Goal: Task Accomplishment & Management: Complete application form

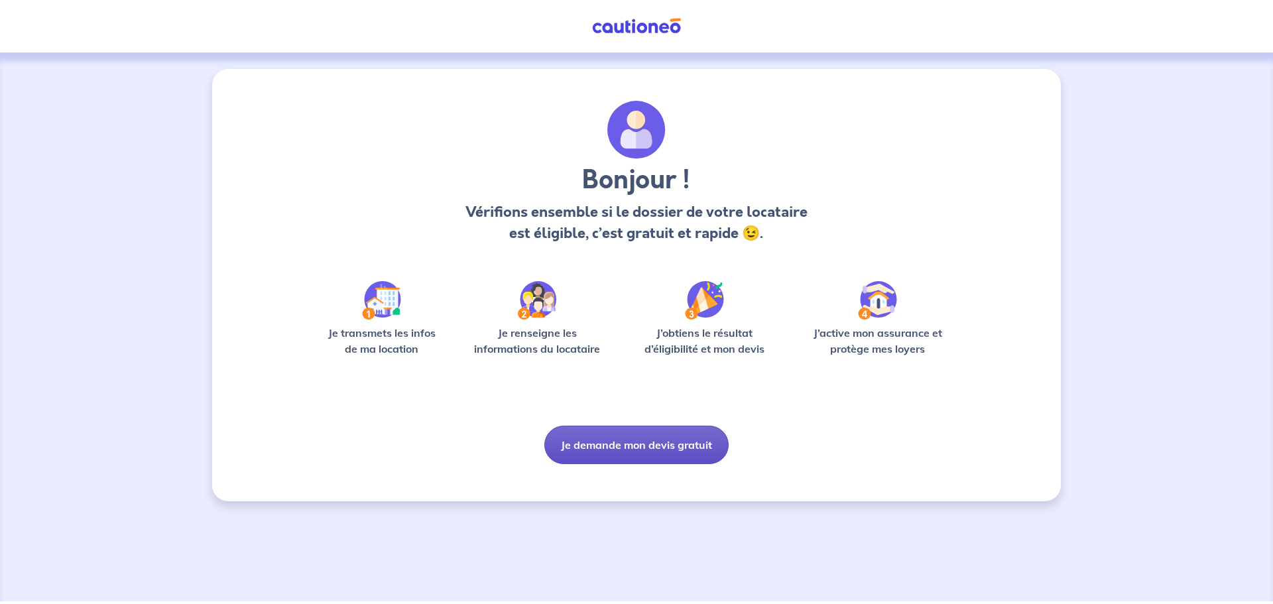
click at [633, 443] on button "Je demande mon devis gratuit" at bounding box center [637, 445] width 184 height 38
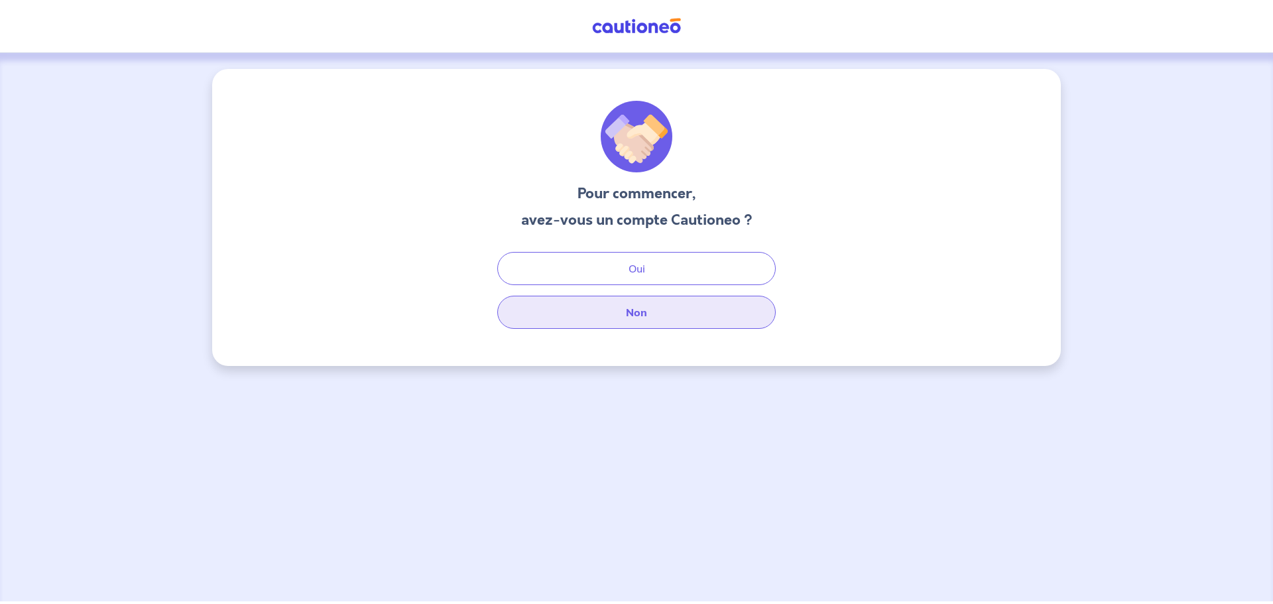
click at [642, 320] on button "Non" at bounding box center [636, 312] width 279 height 33
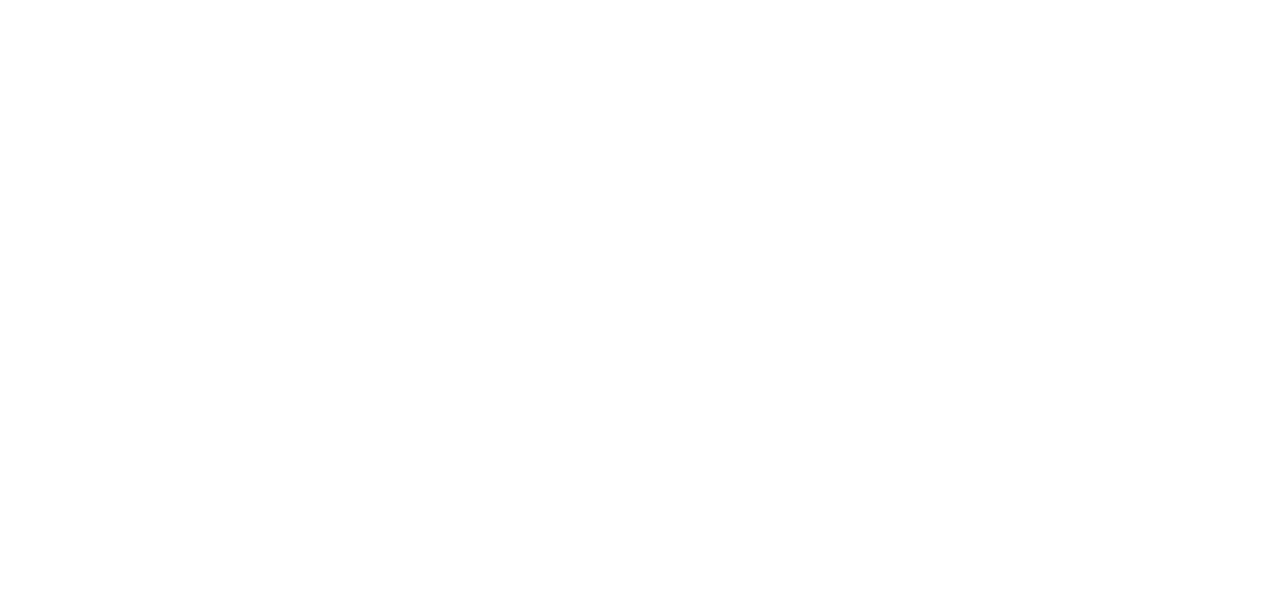
select select "FR"
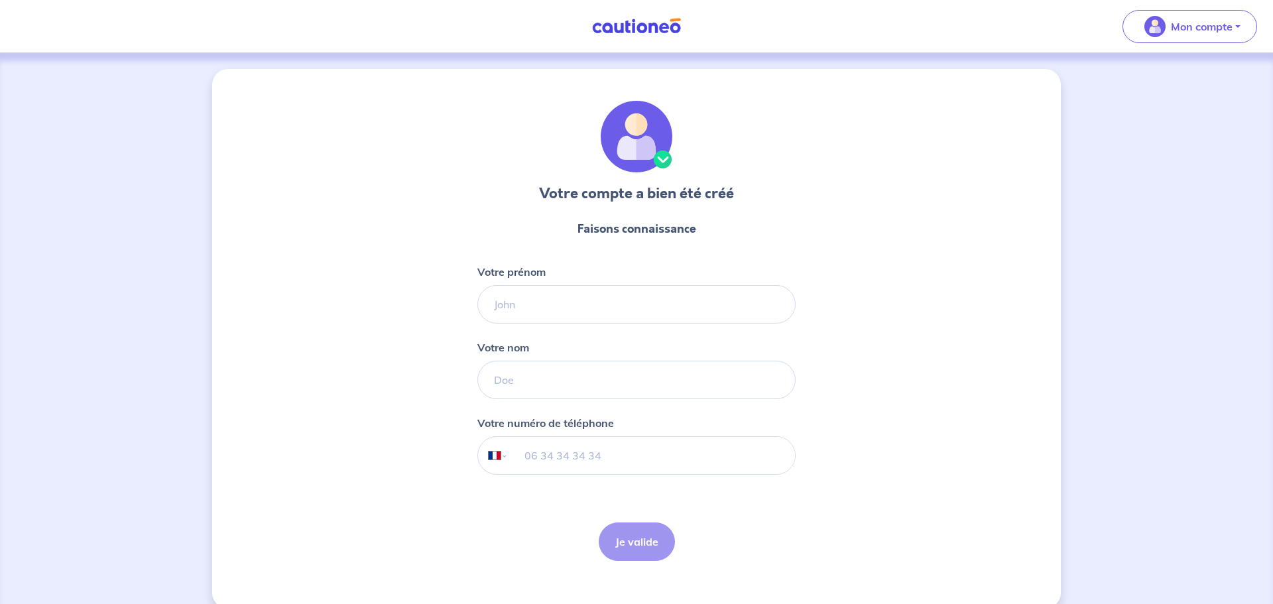
scroll to position [21, 0]
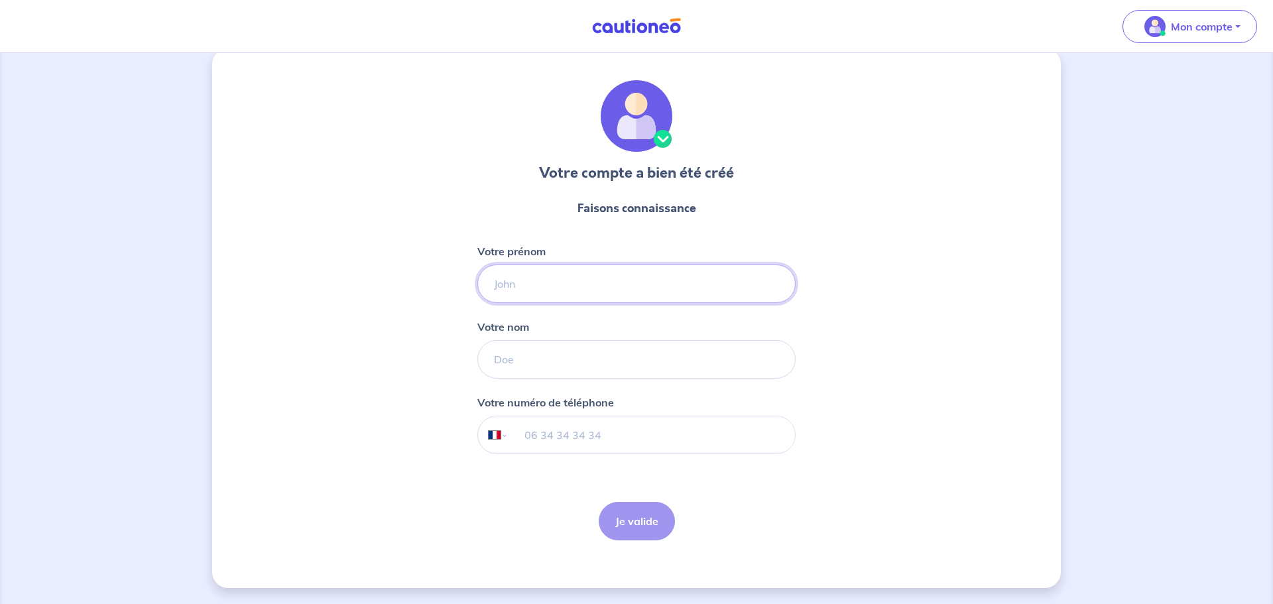
click at [688, 284] on input "Votre prénom" at bounding box center [637, 284] width 318 height 38
type input "[PERSON_NAME]"
type input "GONTIER"
type input "06 75 50 16 11"
click at [641, 523] on button "Je valide" at bounding box center [637, 521] width 76 height 38
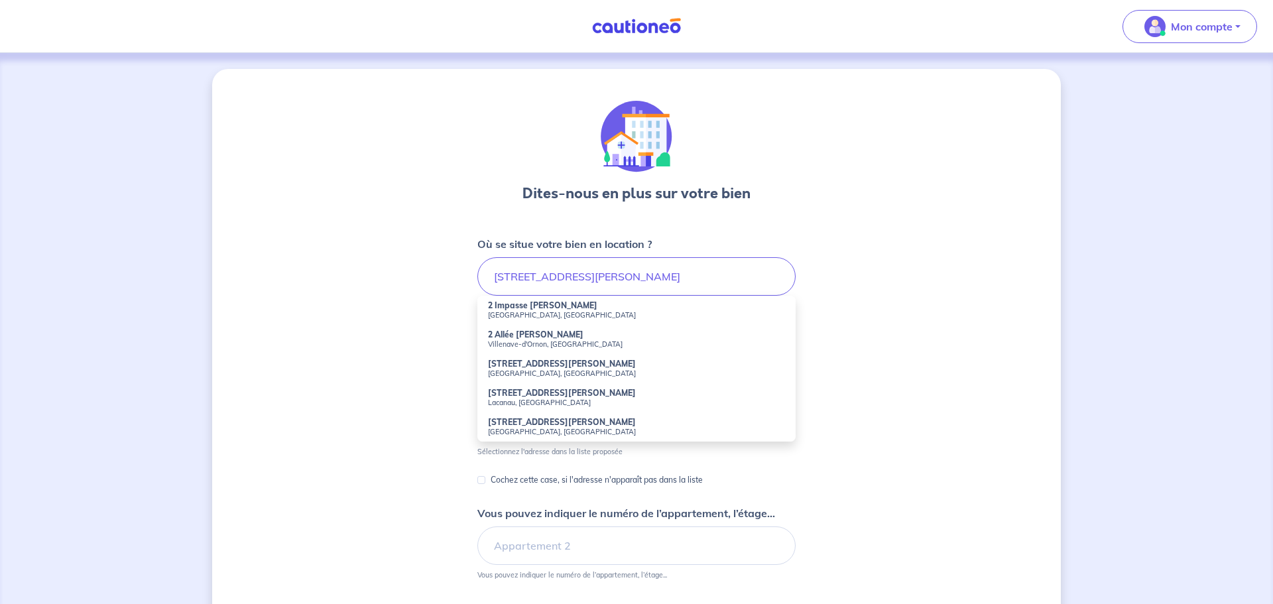
click at [539, 318] on small "Bassens, France" at bounding box center [636, 314] width 297 height 9
type input "2 Impasse Manon Cormier, Bassens, France"
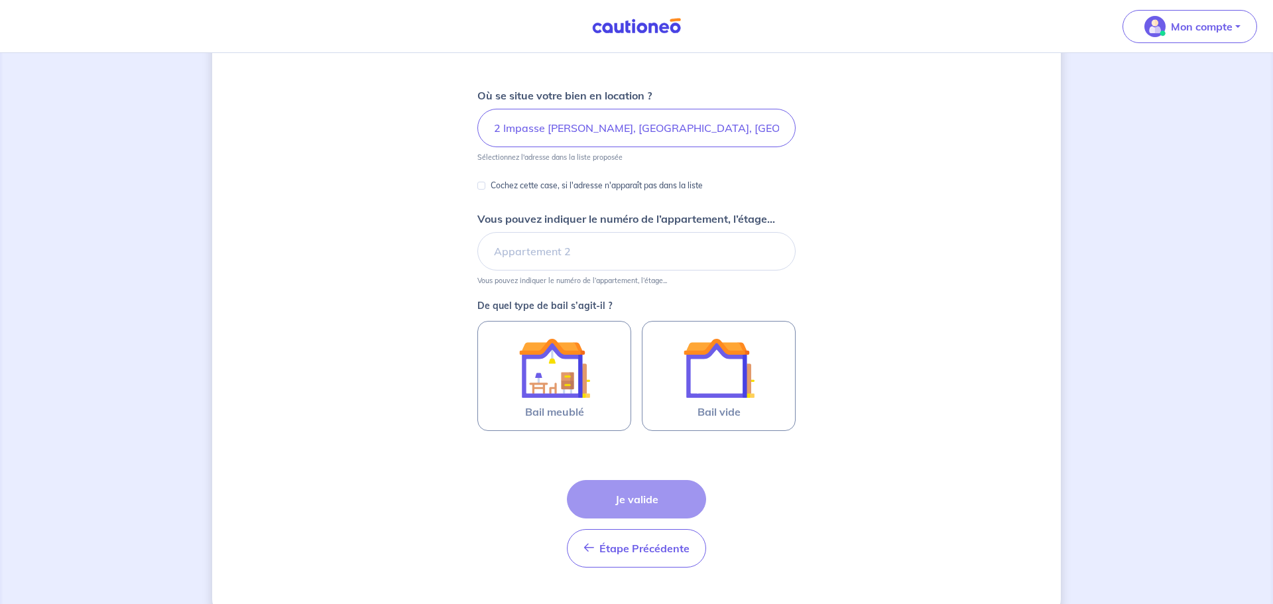
scroll to position [163, 0]
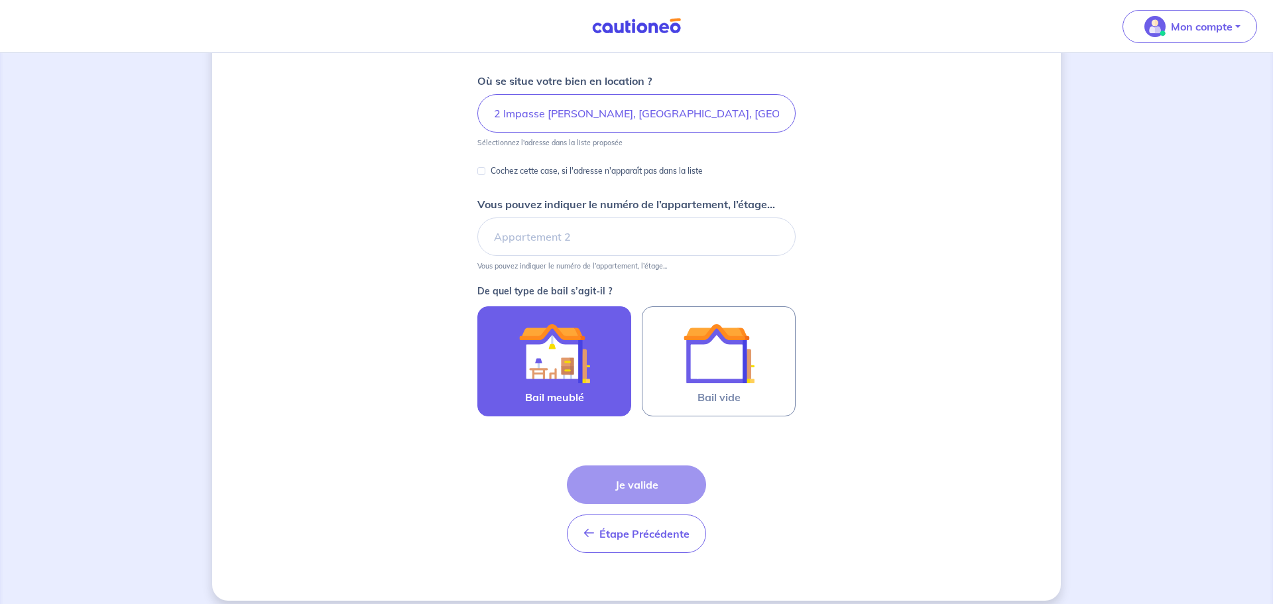
click at [573, 379] on img at bounding box center [555, 354] width 72 height 72
click at [0, 0] on input "Bail meublé" at bounding box center [0, 0] width 0 height 0
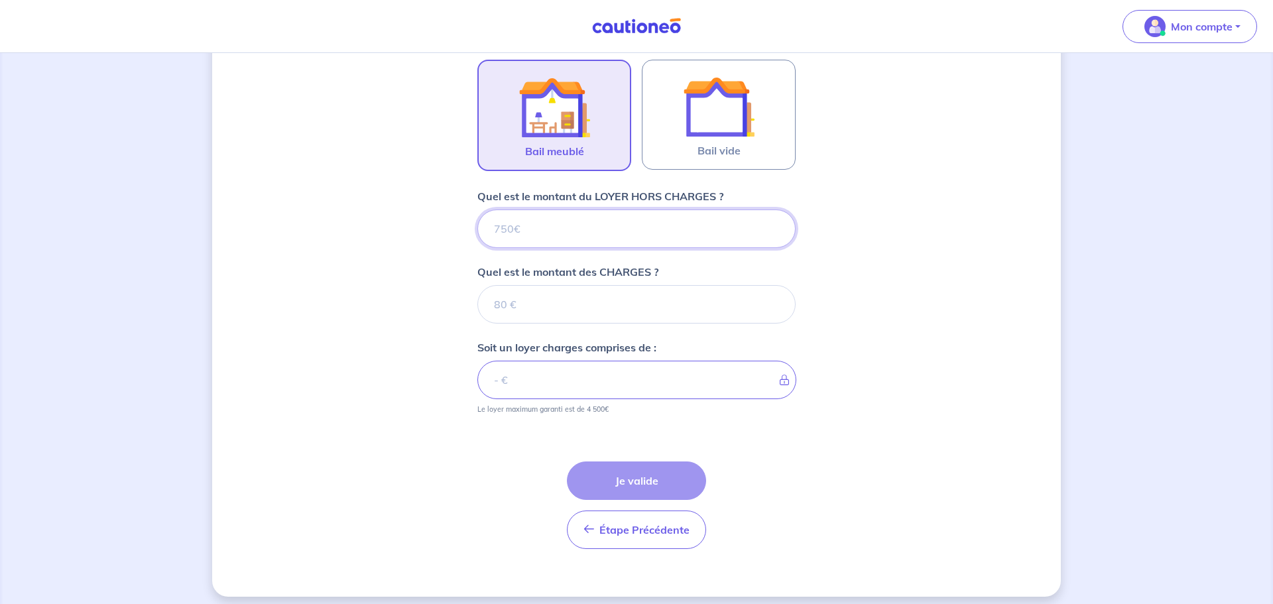
scroll to position [419, 0]
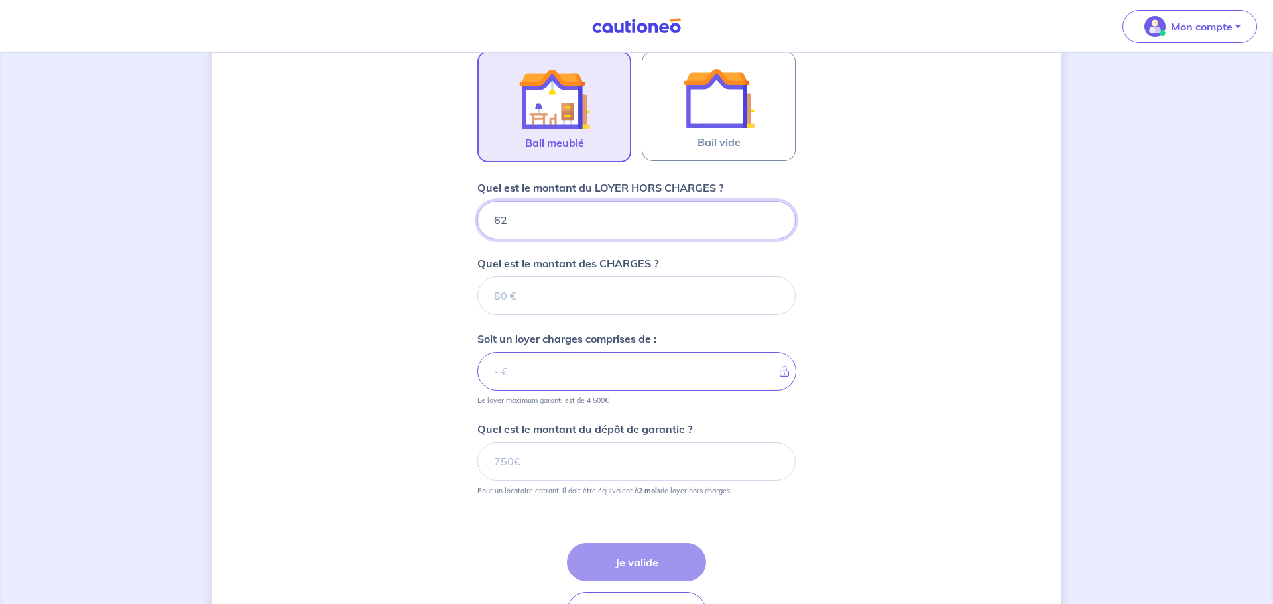
type input "620"
click at [698, 296] on input "Quel est le montant des CHARGES ?" at bounding box center [637, 296] width 318 height 38
type input "30"
type input "650"
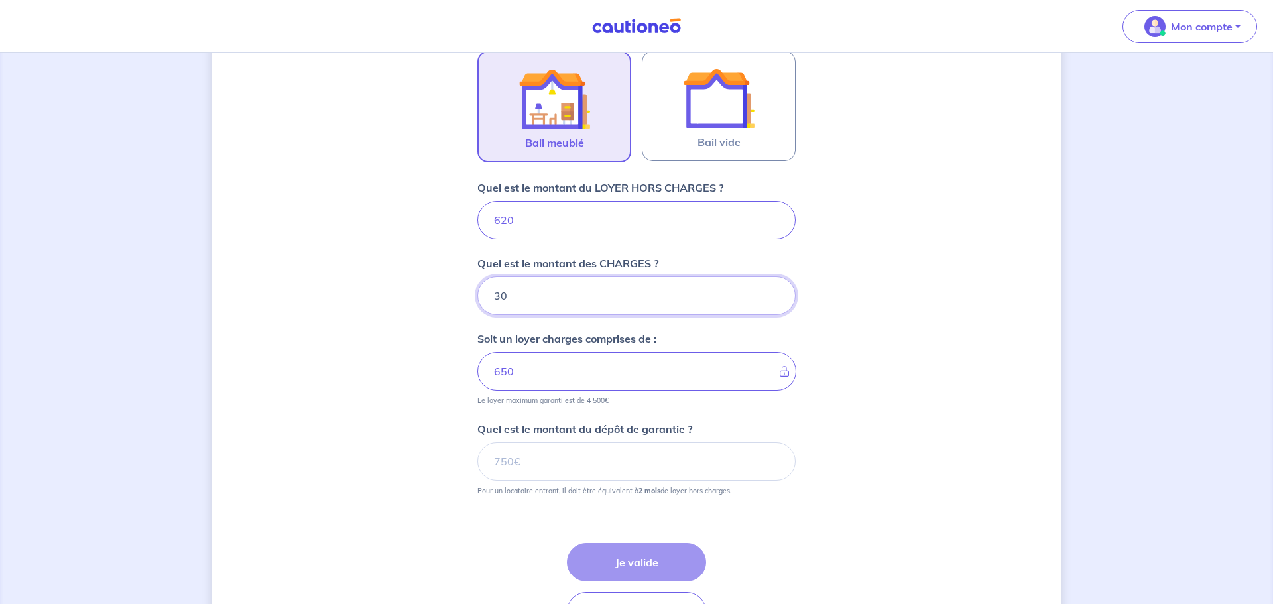
type input "30"
click at [743, 460] on input "Quel est le montant du dépôt de garantie ?" at bounding box center [637, 461] width 318 height 38
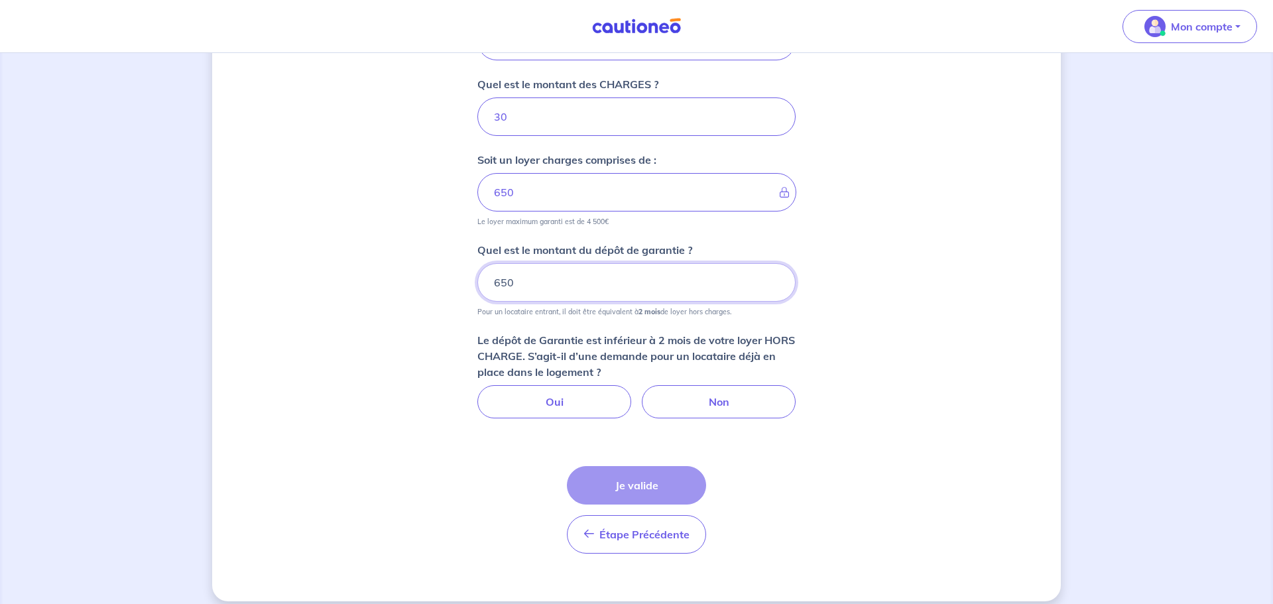
scroll to position [602, 0]
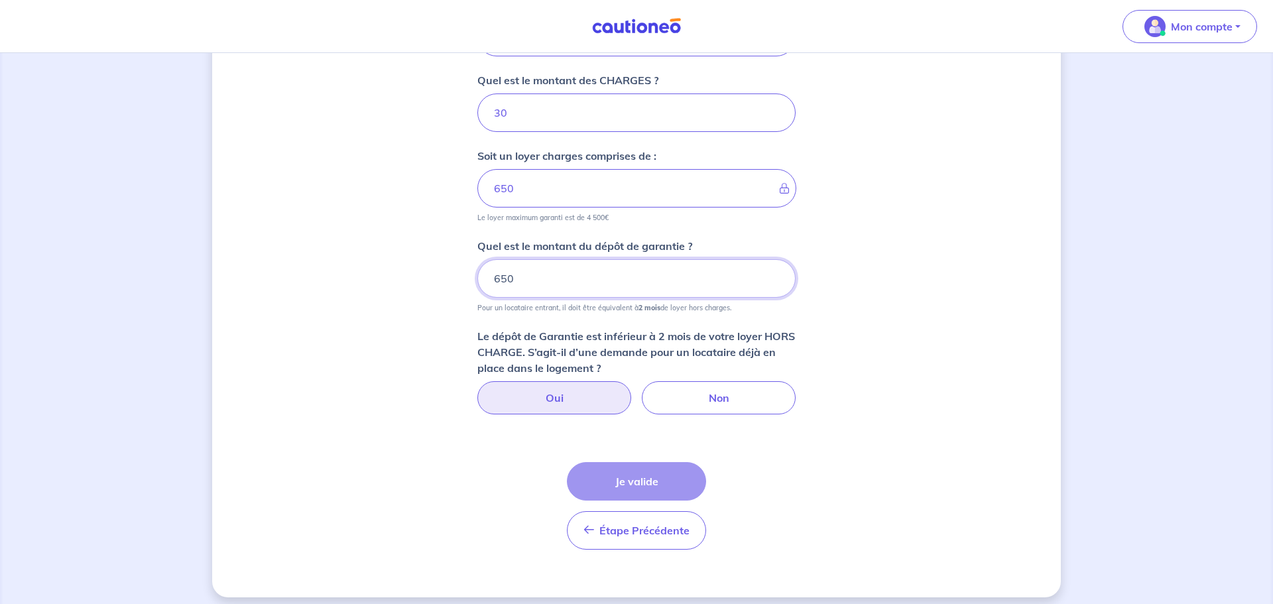
type input "650"
click at [578, 398] on label "Oui" at bounding box center [555, 397] width 154 height 33
click at [633, 390] on input "Oui" at bounding box center [637, 385] width 9 height 9
radio input "true"
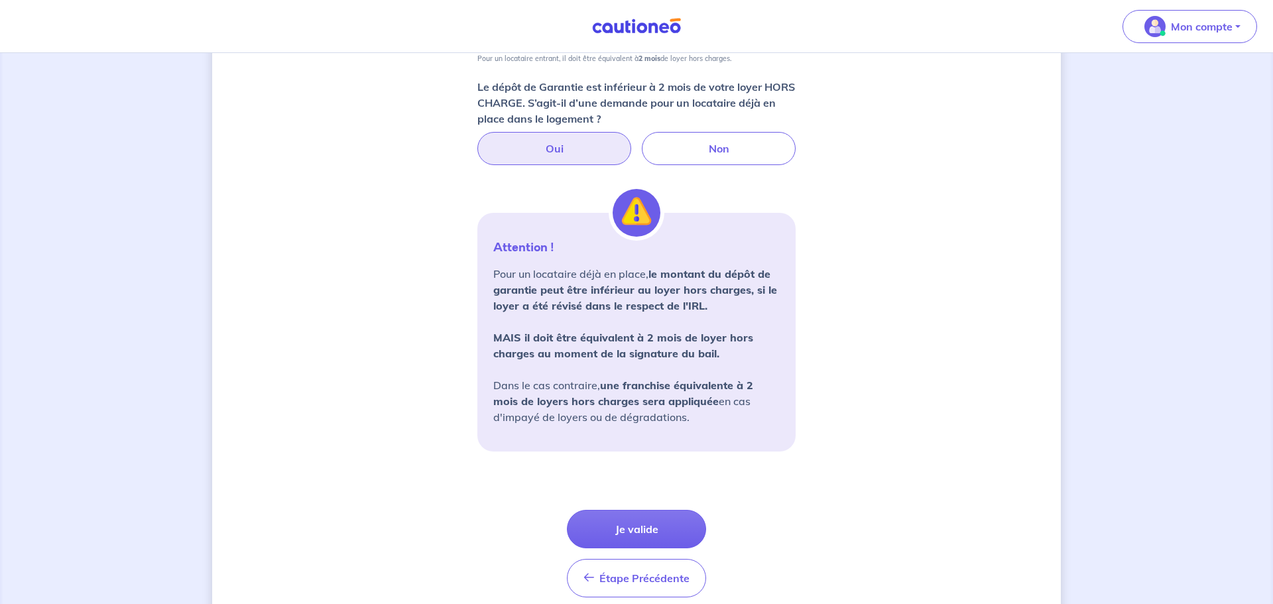
scroll to position [908, 0]
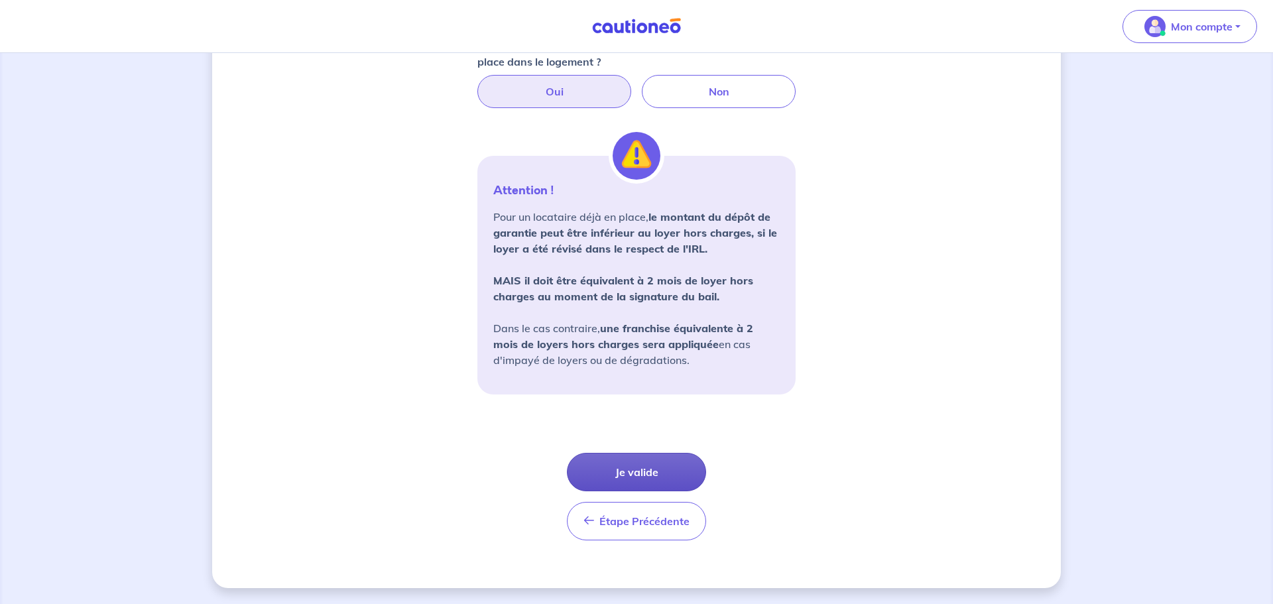
click at [642, 468] on button "Je valide" at bounding box center [636, 472] width 139 height 38
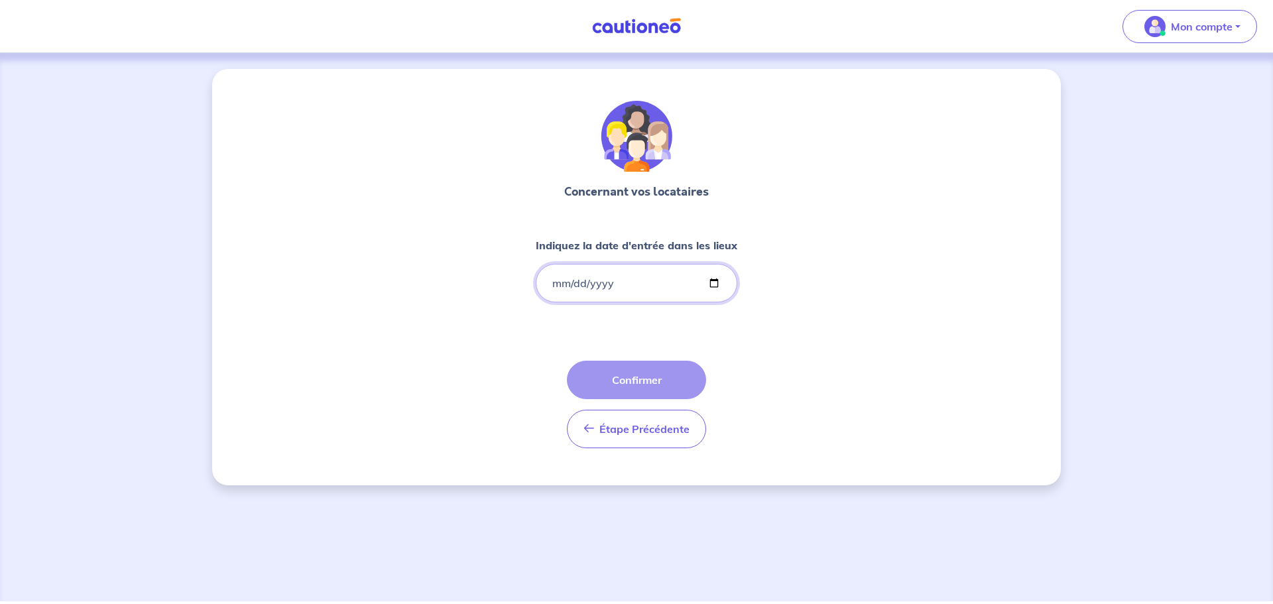
click at [655, 285] on input "Indiquez la date d'entrée dans les lieux" at bounding box center [637, 283] width 202 height 38
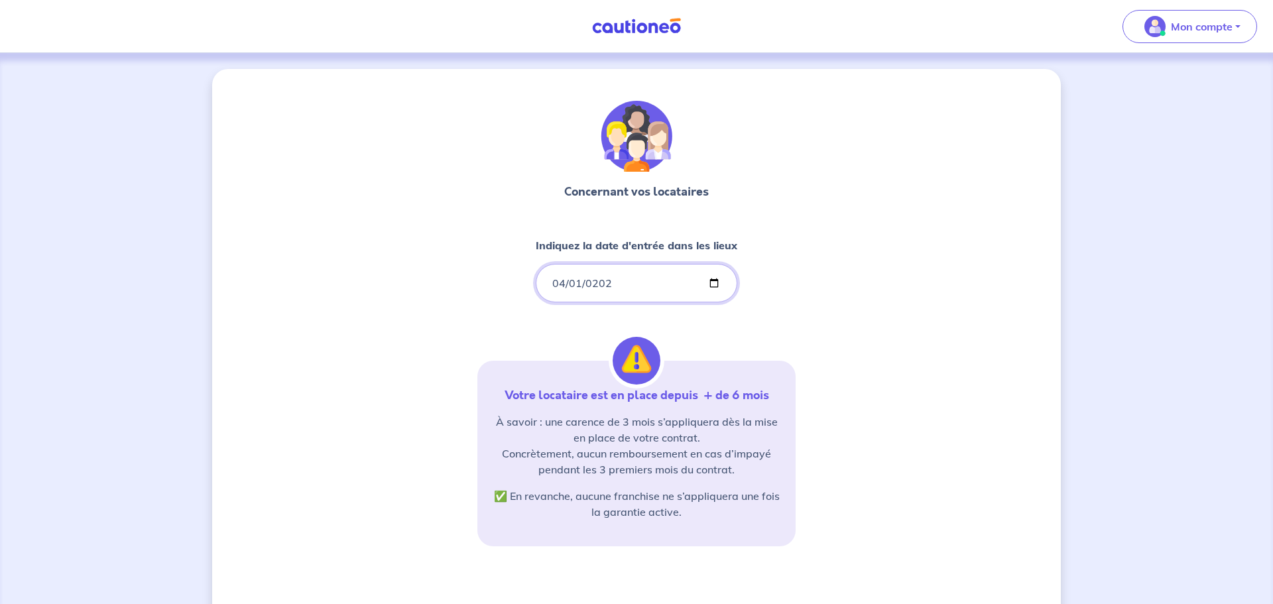
type input "2025-04-01"
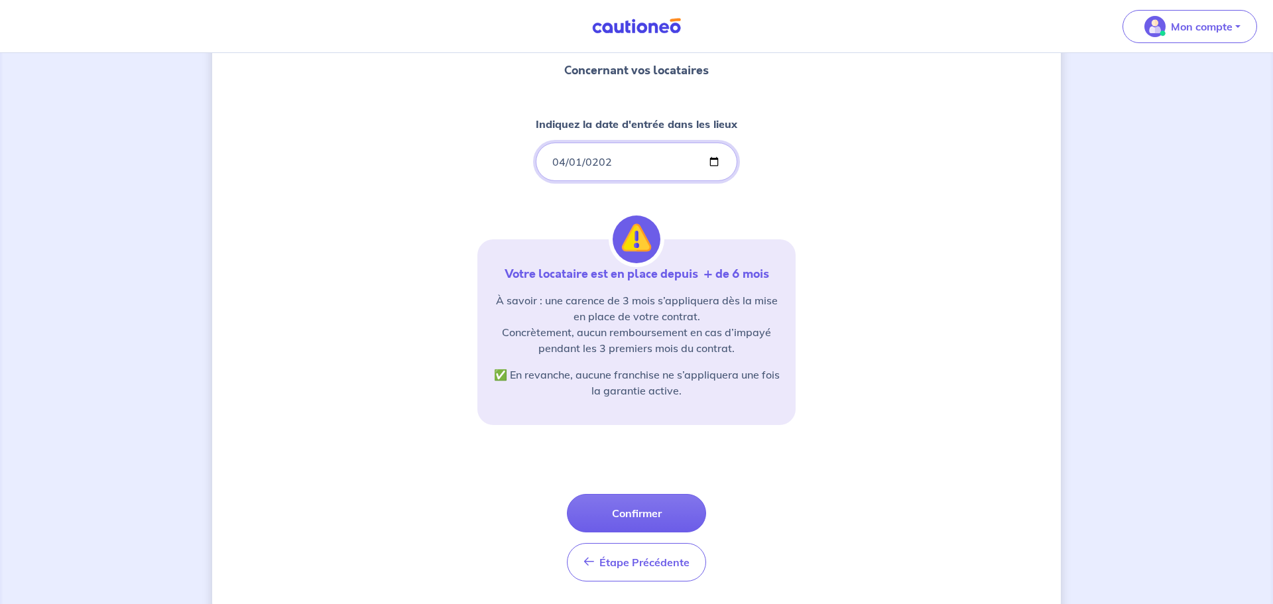
scroll to position [152, 0]
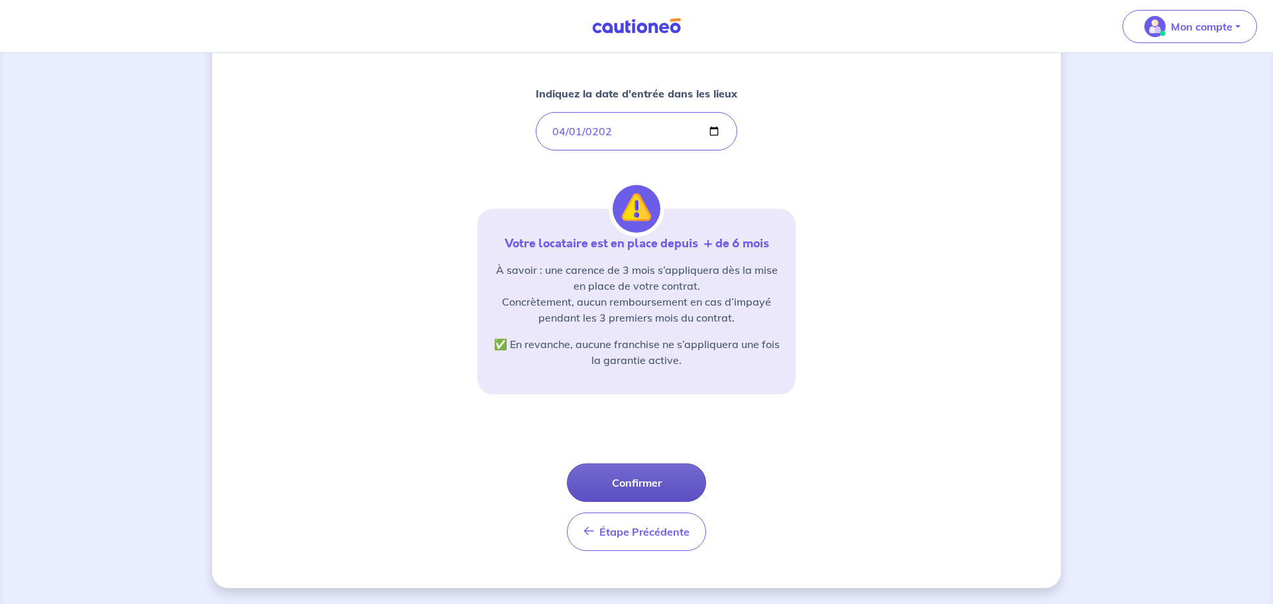
click at [665, 468] on button "Confirmer" at bounding box center [636, 483] width 139 height 38
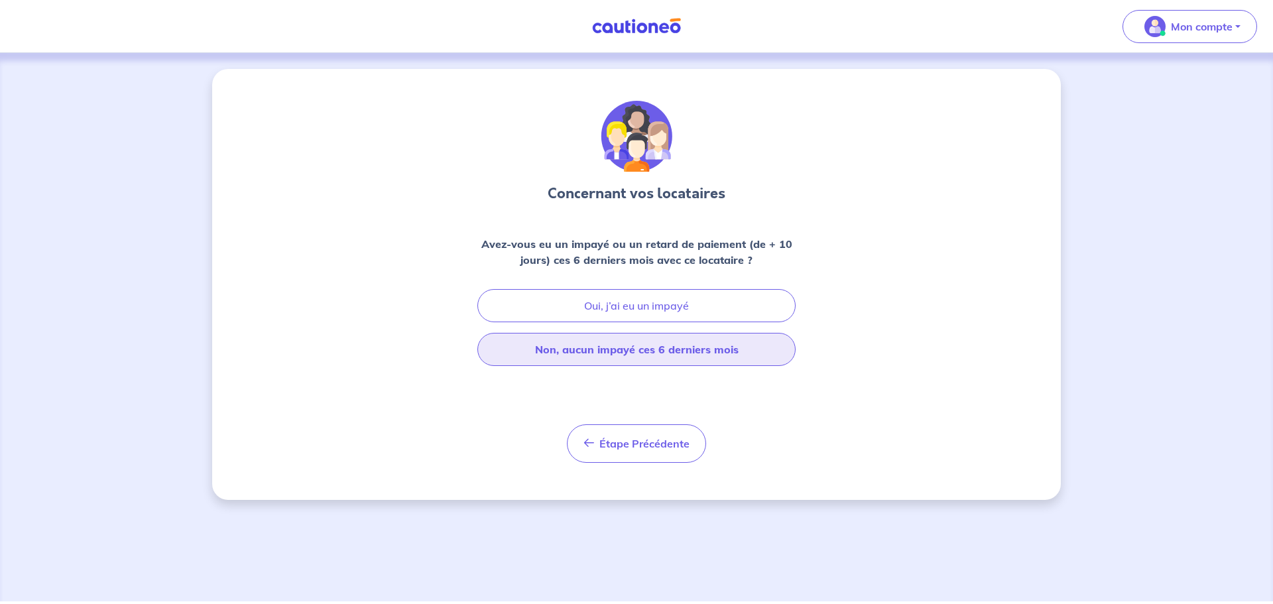
click at [647, 353] on button "Non, aucun impayé ces 6 derniers mois" at bounding box center [637, 349] width 318 height 33
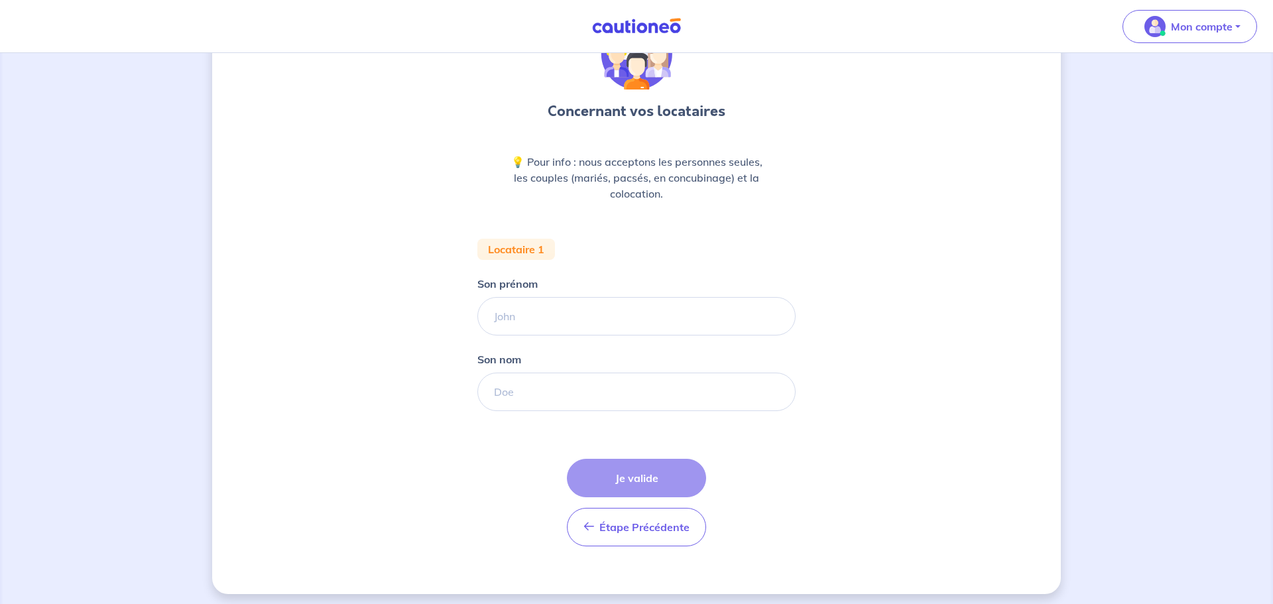
scroll to position [88, 0]
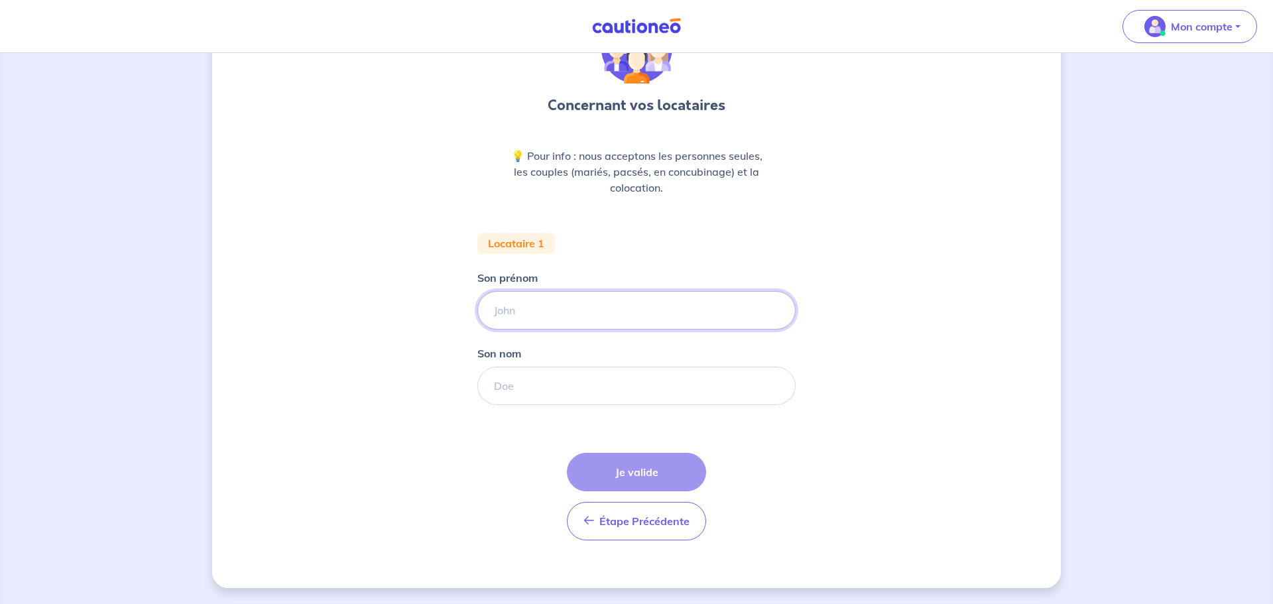
click at [708, 314] on input "Son prénom" at bounding box center [637, 310] width 318 height 38
click at [613, 318] on input "RENOVIMO" at bounding box center [637, 310] width 318 height 38
type input "R"
type input "Christophe"
click at [596, 381] on input "Son nom" at bounding box center [637, 386] width 318 height 38
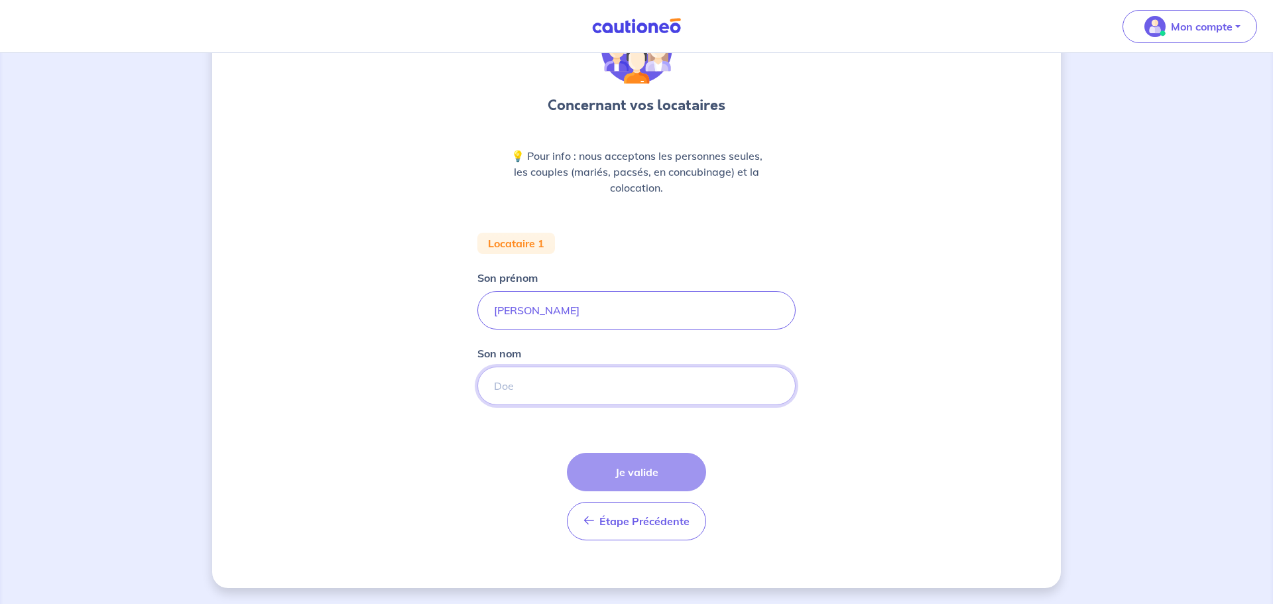
type input "GONTIER"
click at [627, 468] on button "Je valide" at bounding box center [636, 472] width 139 height 38
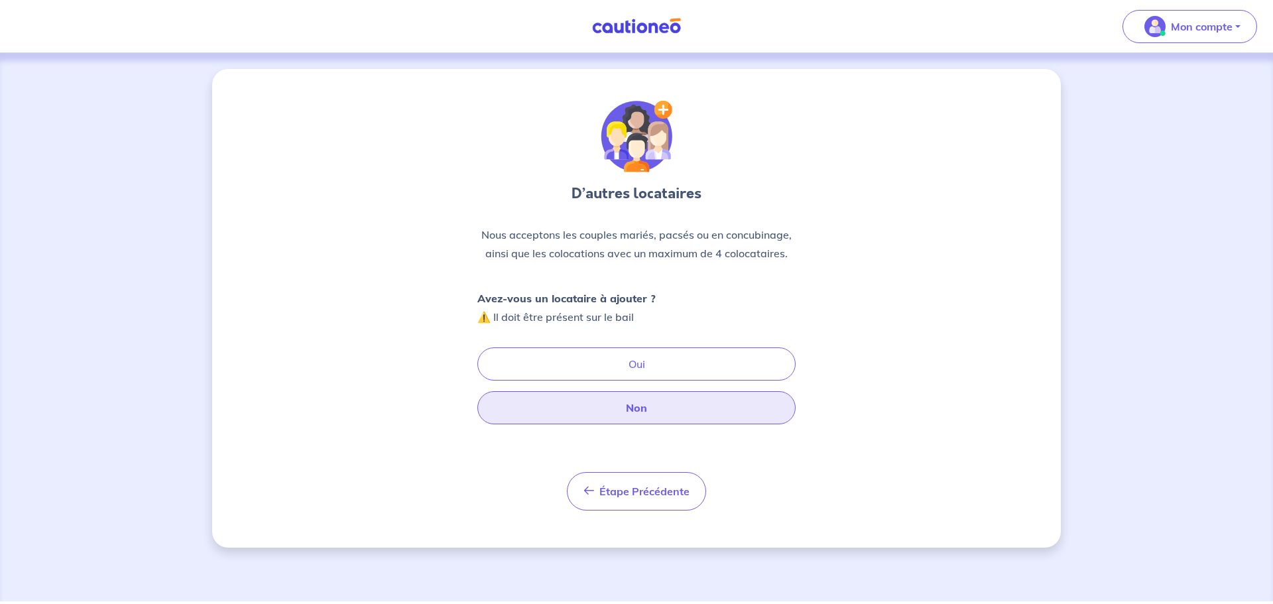
click at [651, 407] on button "Non" at bounding box center [637, 407] width 318 height 33
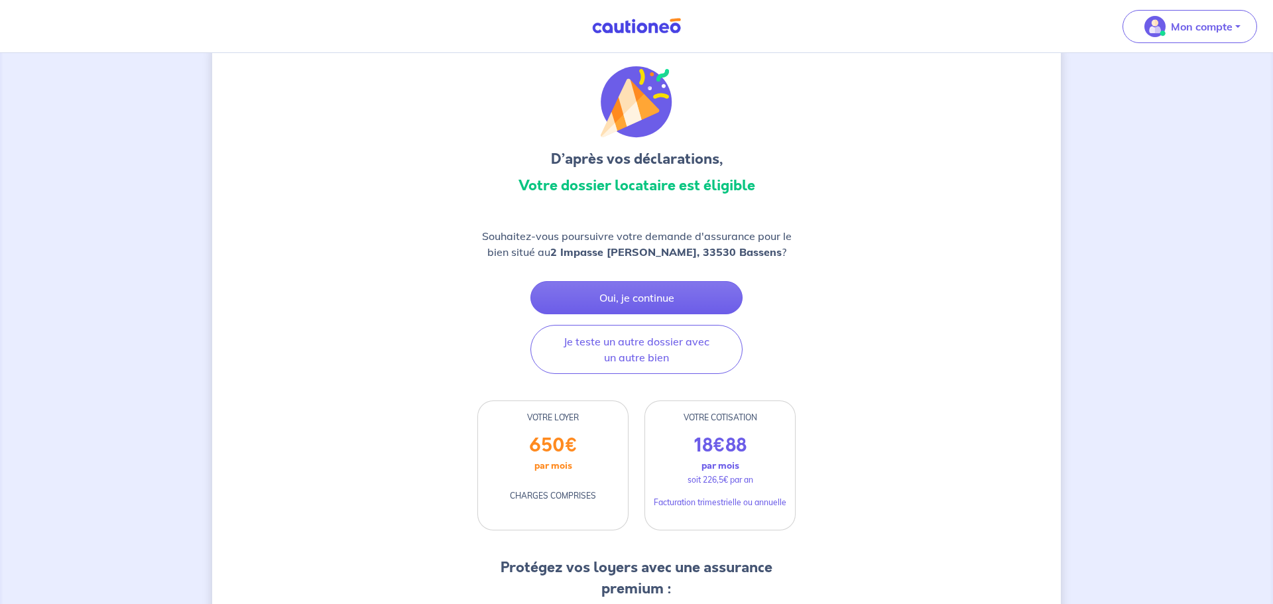
scroll to position [21, 0]
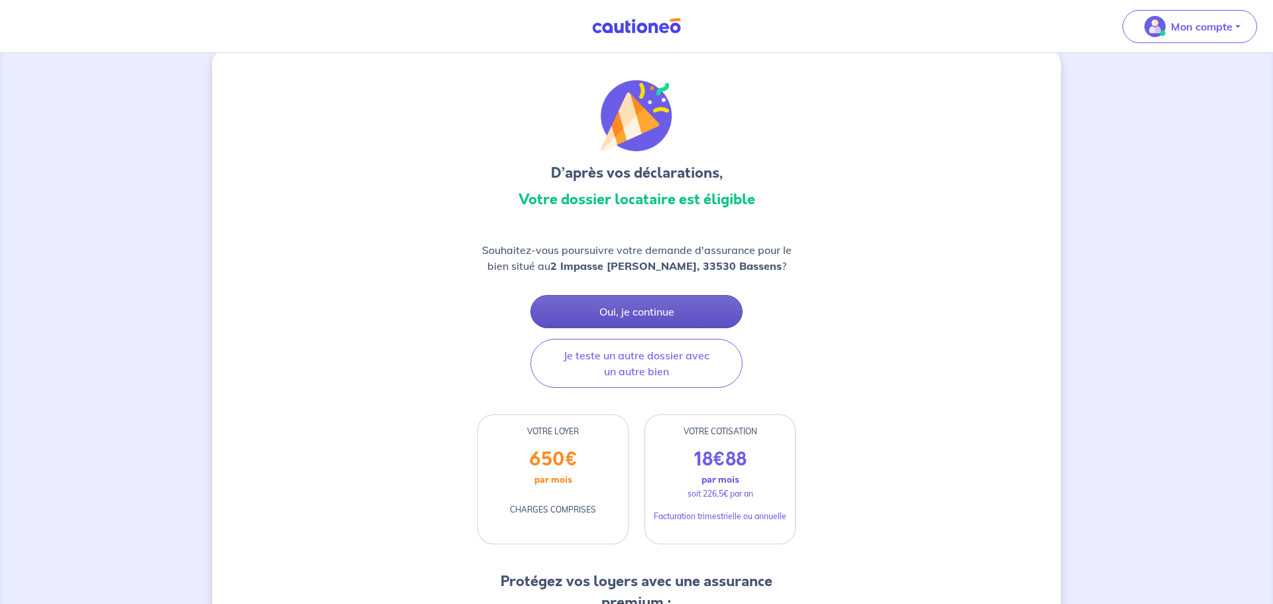
click at [588, 304] on button "Oui, je continue" at bounding box center [637, 311] width 212 height 33
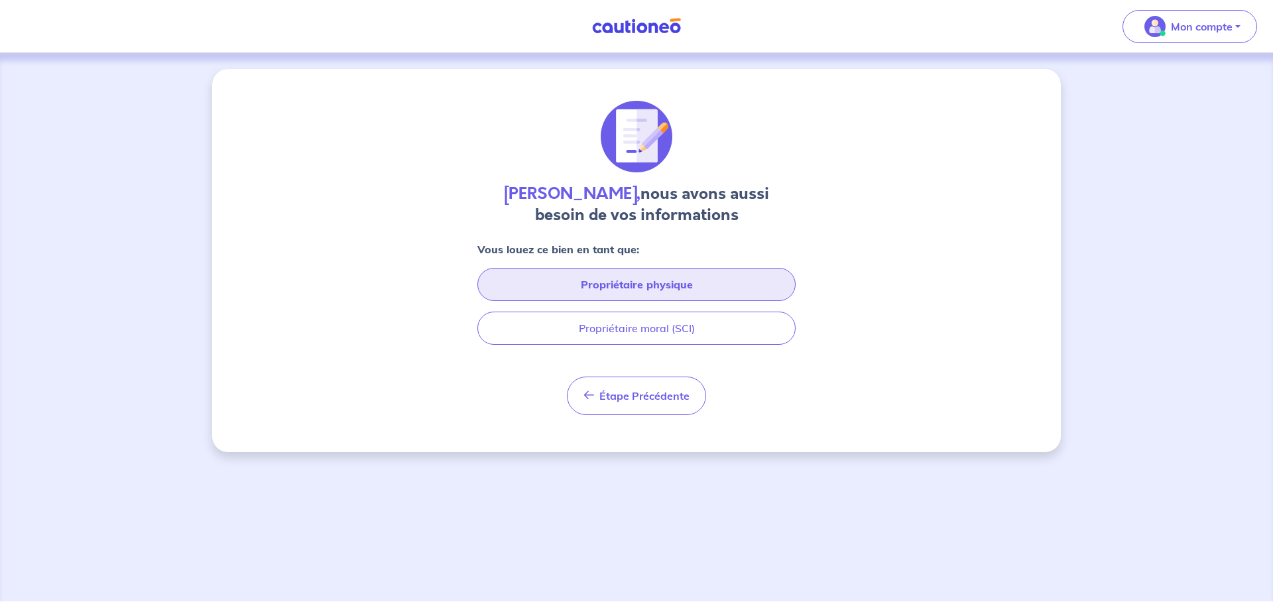
click at [599, 284] on button "Propriétaire physique" at bounding box center [637, 284] width 318 height 33
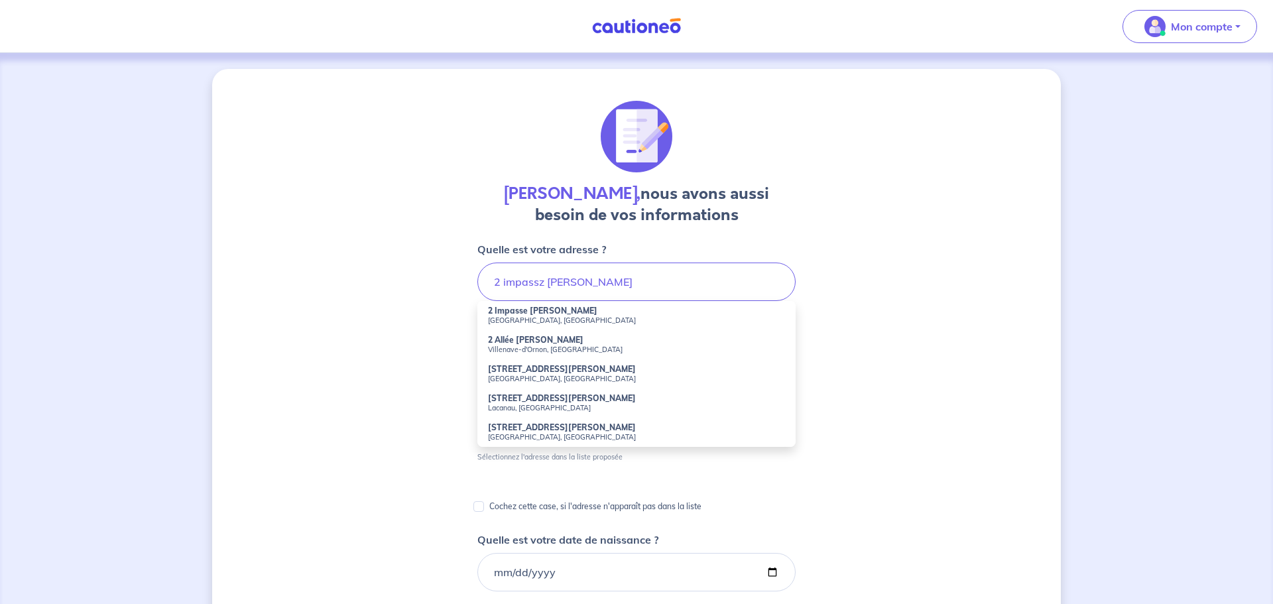
click at [525, 314] on strong "2 Impasse Manon Cormier" at bounding box center [542, 311] width 109 height 10
type input "2 Impasse Manon Cormier, Bassens, France"
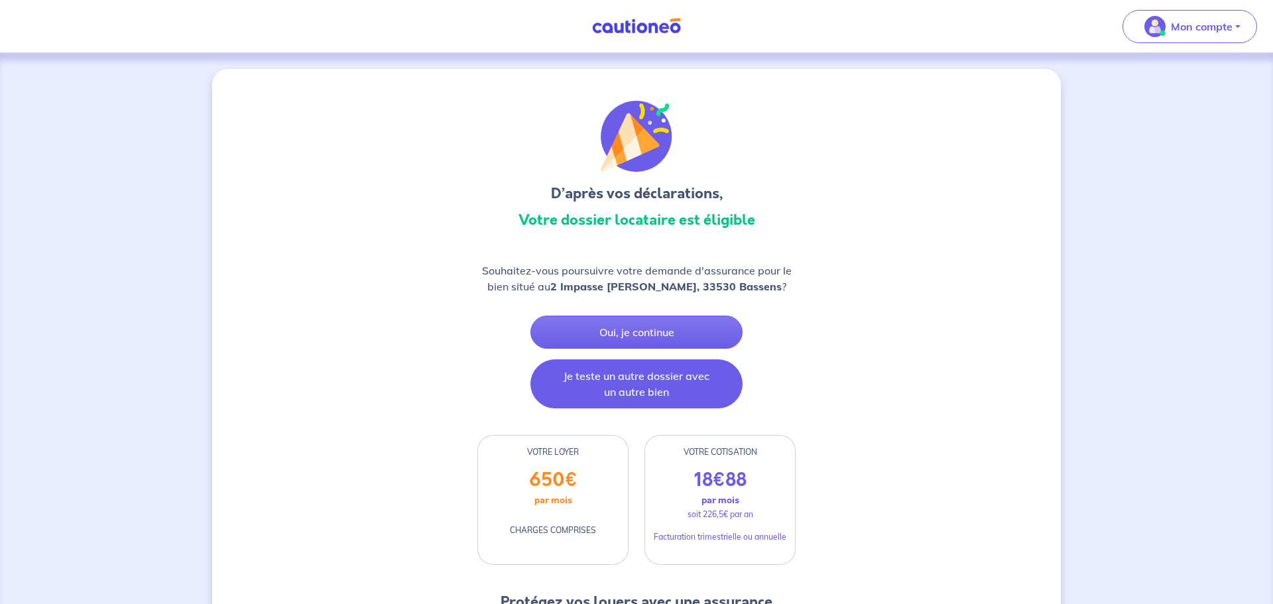
click at [586, 392] on button "Je teste un autre dossier avec un autre bien" at bounding box center [637, 383] width 212 height 49
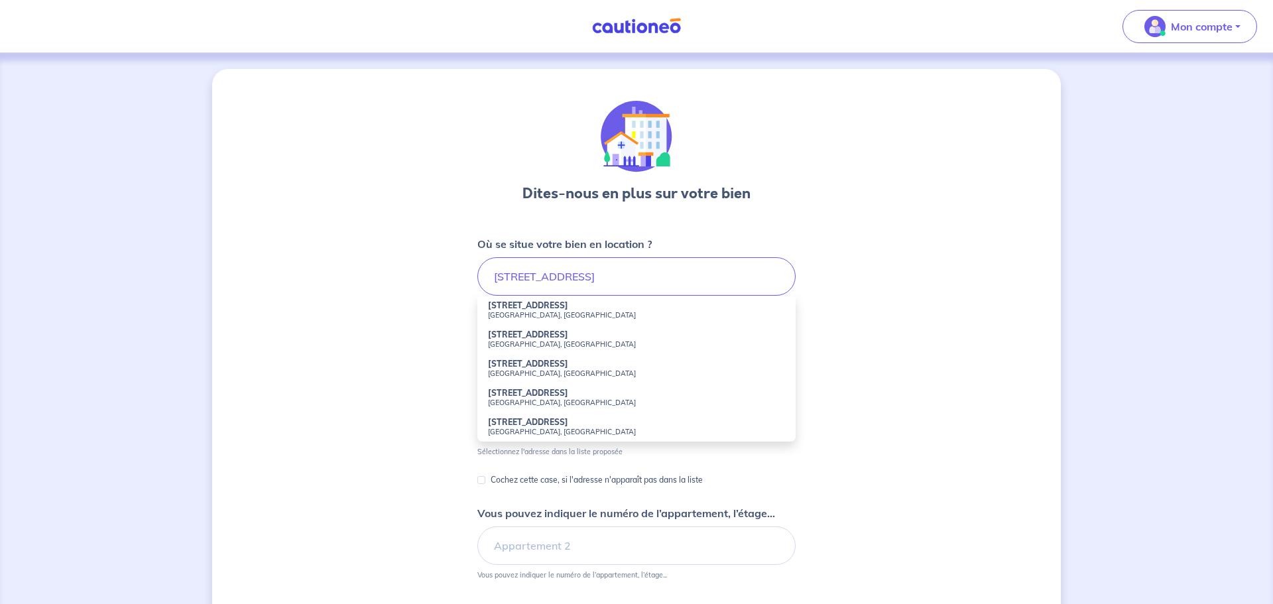
click at [499, 401] on small "Bordeaux, France" at bounding box center [636, 402] width 297 height 9
type input "71 Rue Kléber, Bordeaux, France"
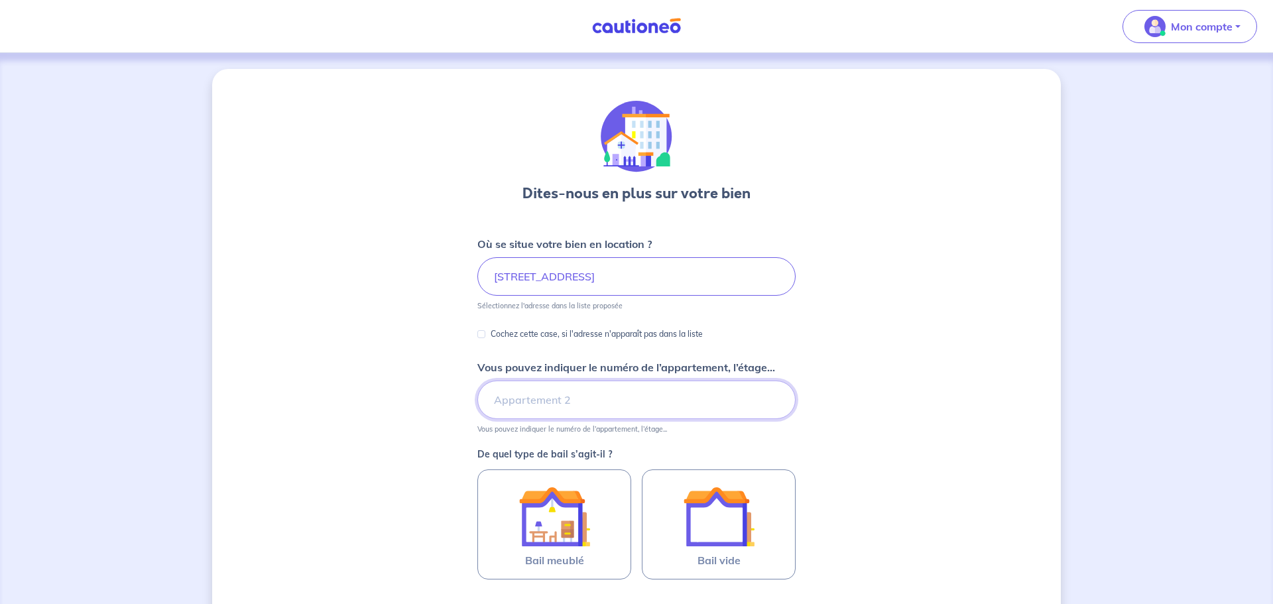
click at [530, 402] on input "Vous pouvez indiquer le numéro de l’appartement, l’étage..." at bounding box center [637, 400] width 318 height 38
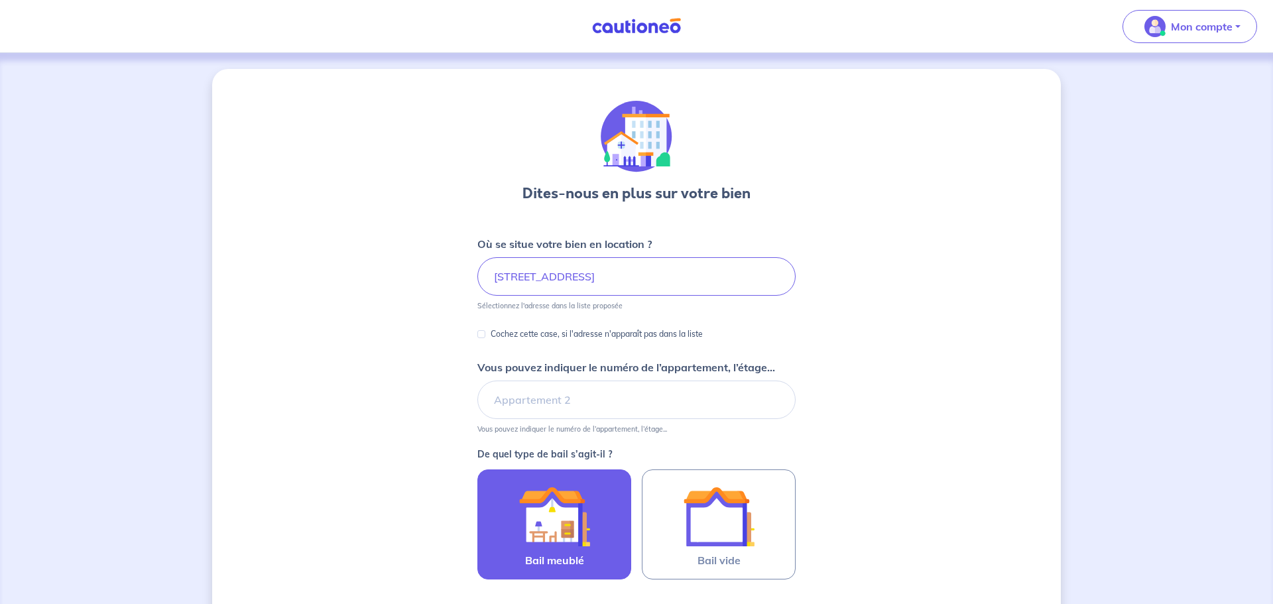
click at [562, 533] on img at bounding box center [555, 517] width 72 height 72
click at [0, 0] on input "Bail meublé" at bounding box center [0, 0] width 0 height 0
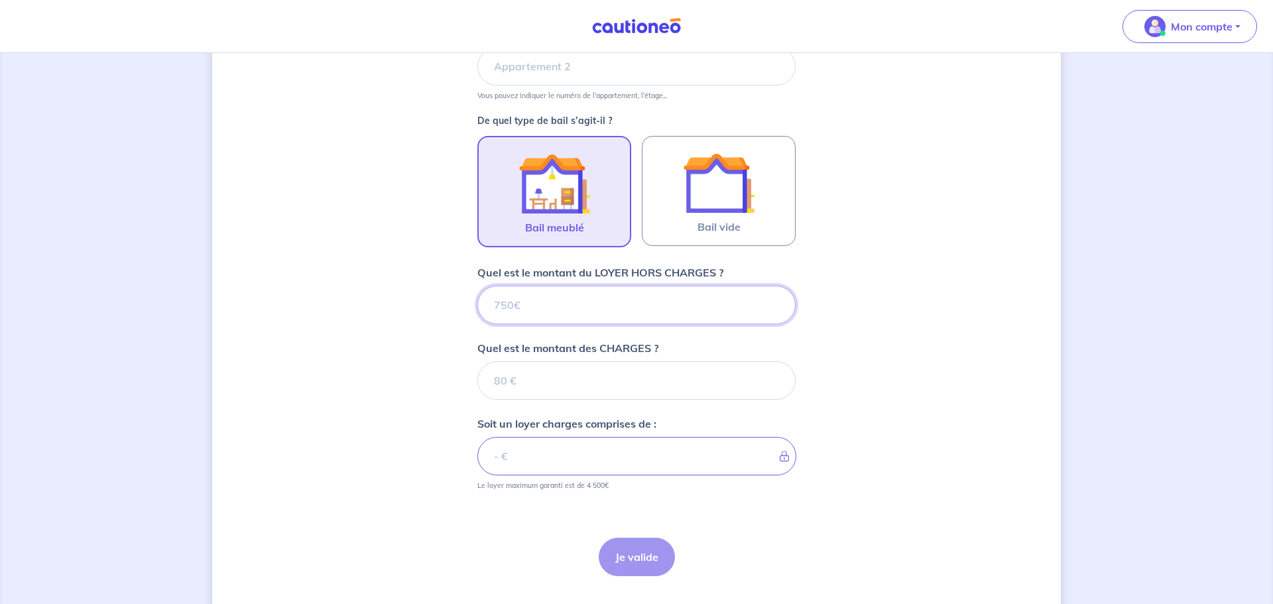
scroll to position [337, 0]
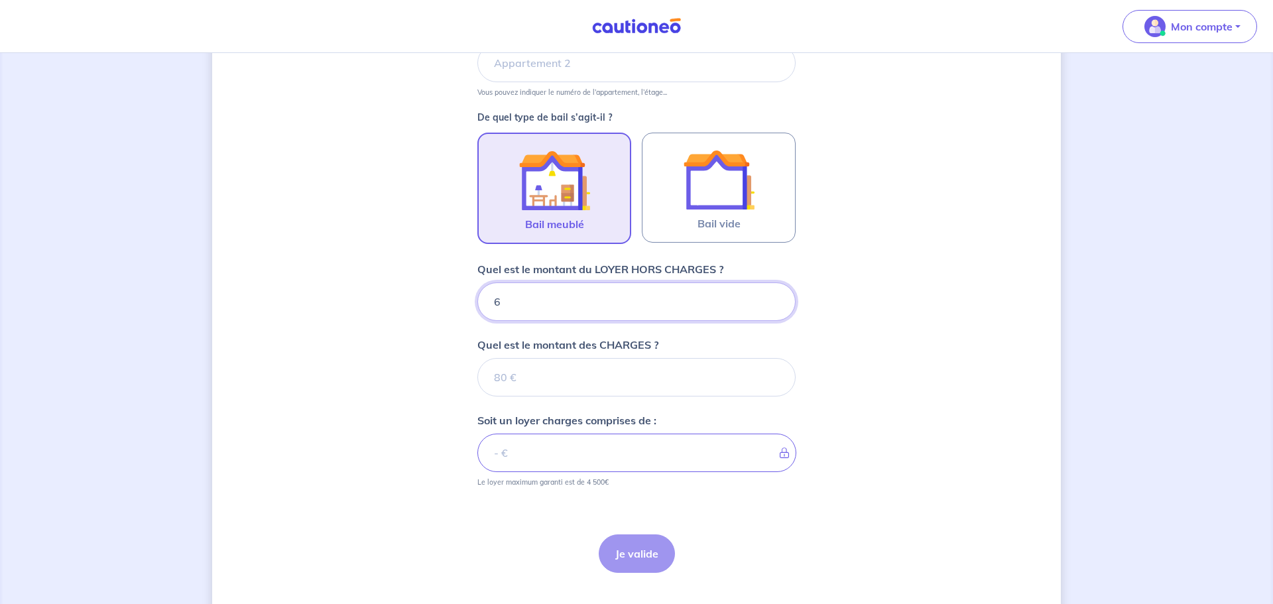
type input "65"
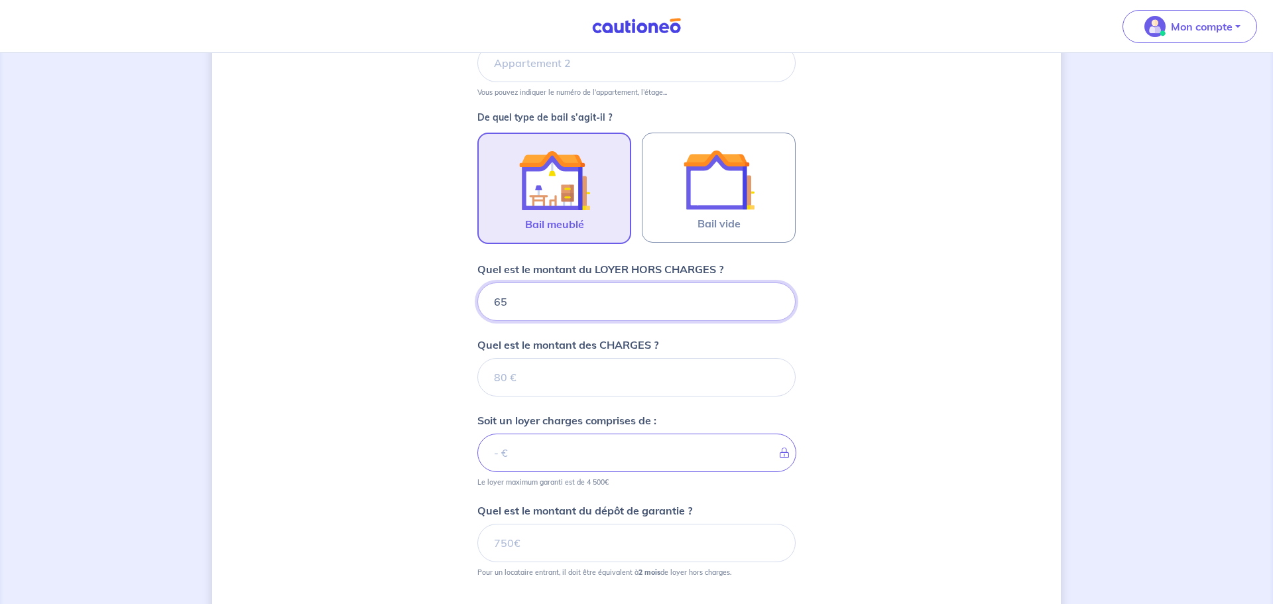
type input "650"
type input "6"
type input "620"
click at [624, 383] on input "Quel est le montant des CHARGES ?" at bounding box center [637, 377] width 318 height 38
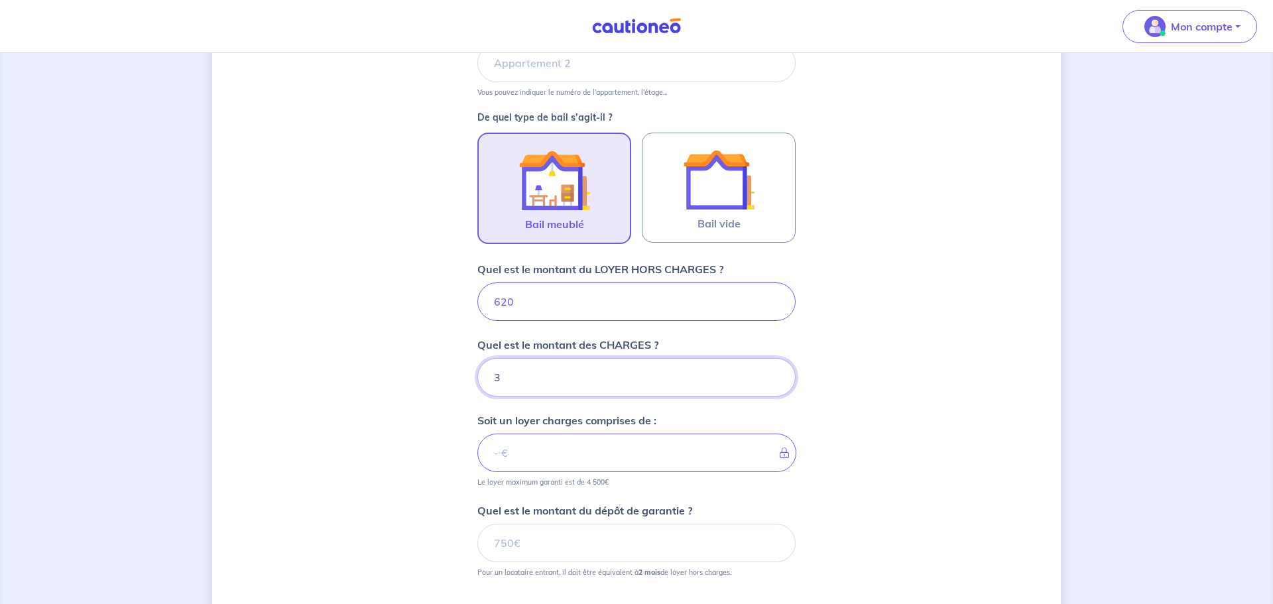
type input "30"
type input "650"
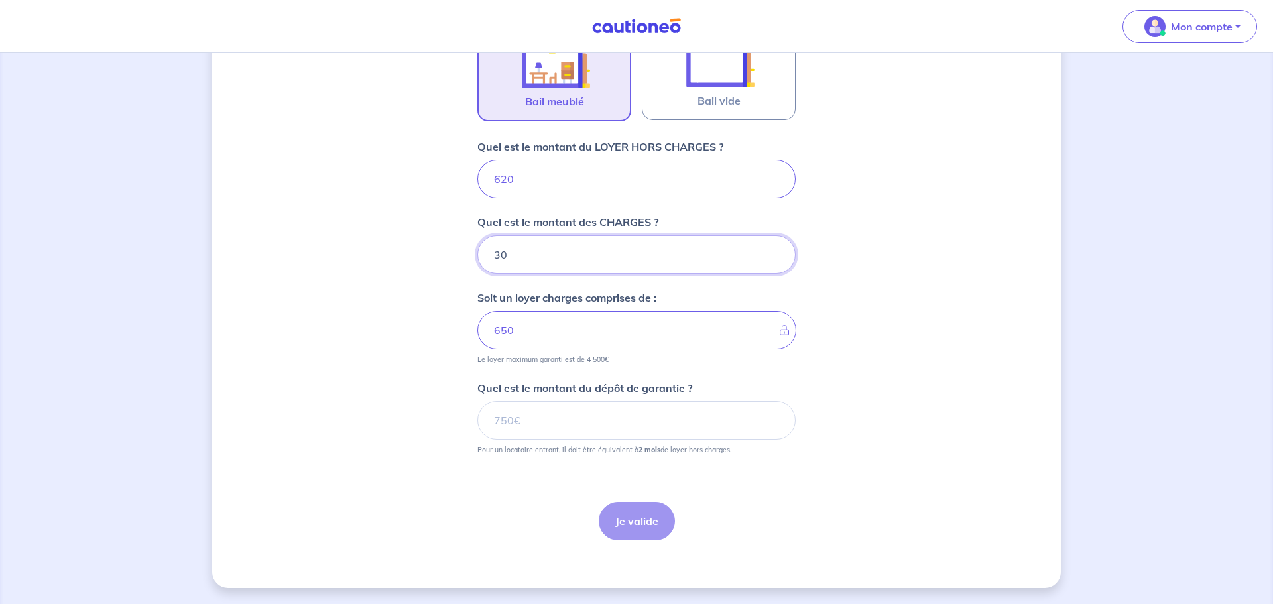
type input "30"
click at [679, 428] on input "Quel est le montant du dépôt de garantie ?" at bounding box center [637, 420] width 318 height 38
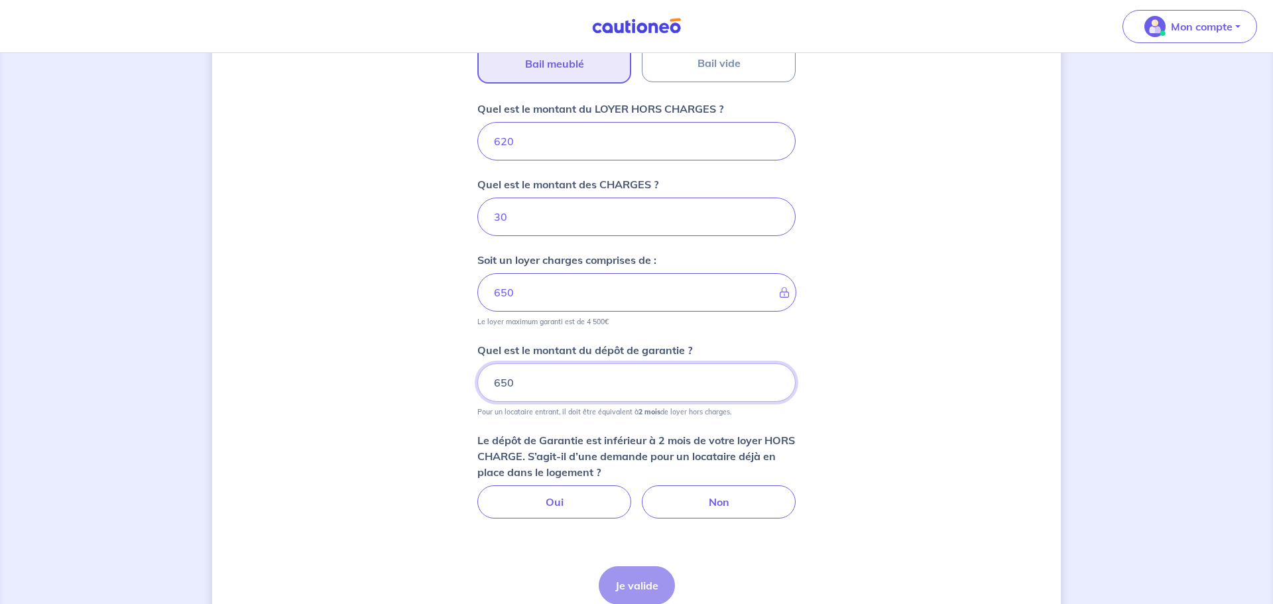
scroll to position [504, 0]
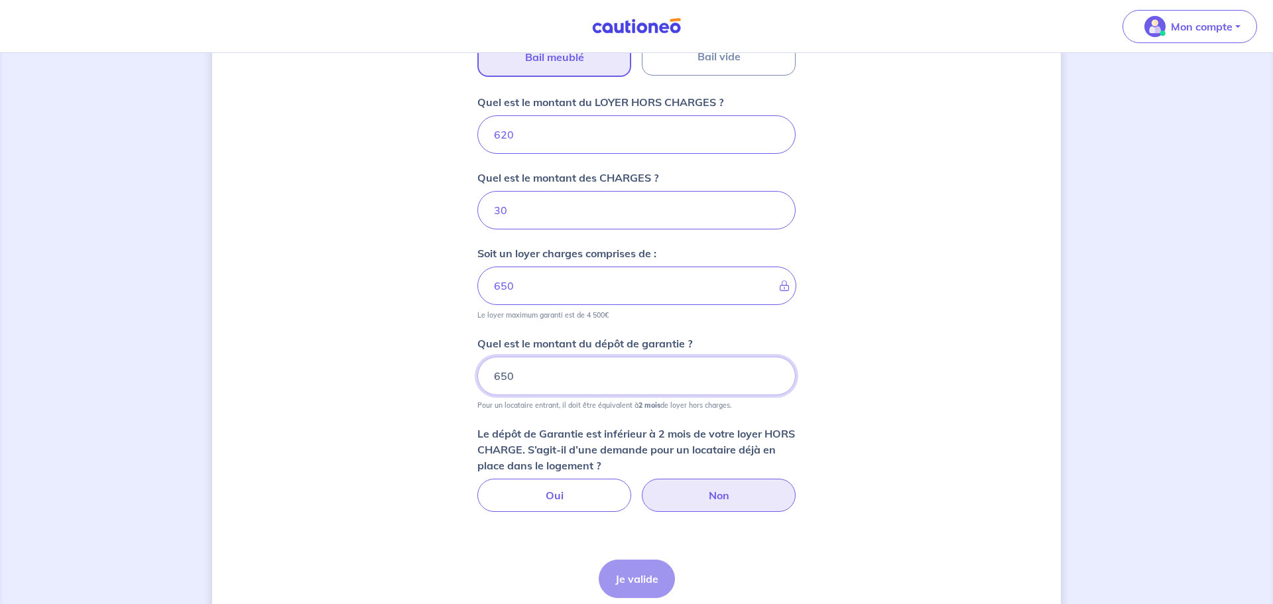
type input "650"
click at [739, 485] on label "Non" at bounding box center [719, 495] width 154 height 33
click at [641, 485] on input "Non" at bounding box center [637, 483] width 9 height 9
radio input "true"
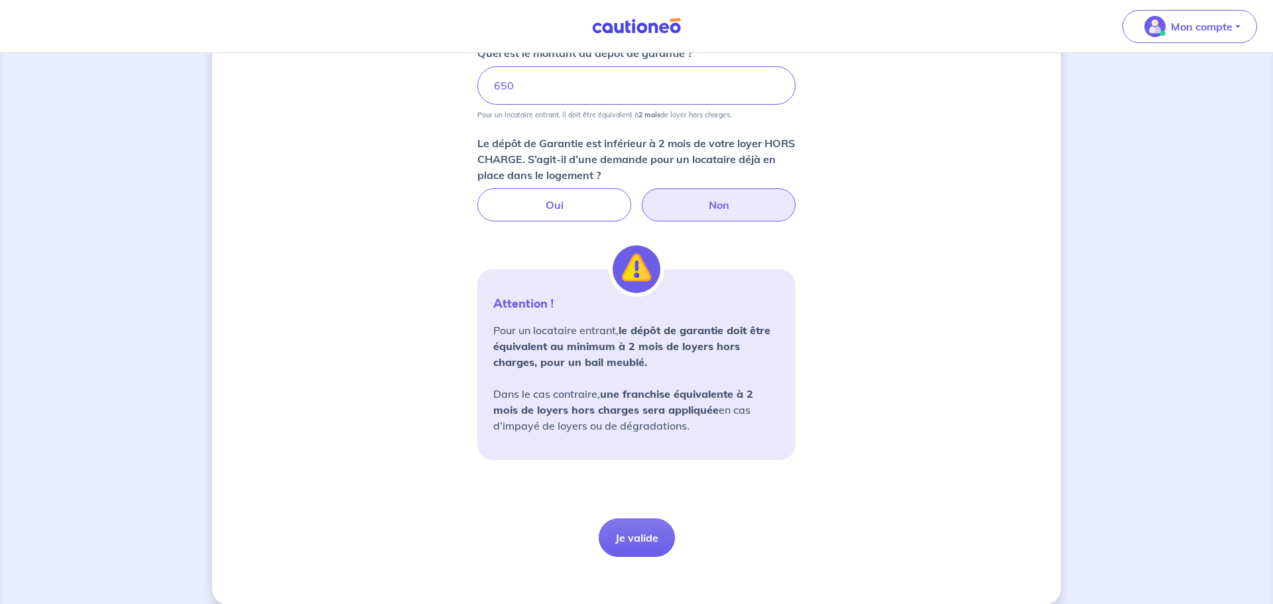
scroll to position [811, 0]
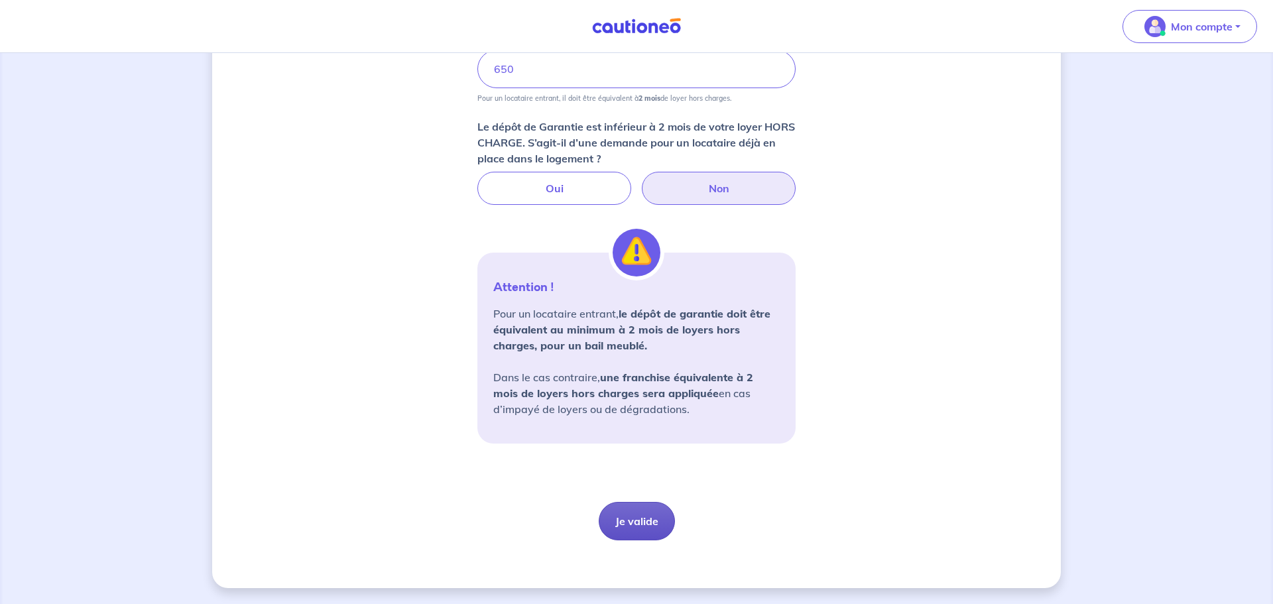
click at [647, 516] on button "Je valide" at bounding box center [637, 521] width 76 height 38
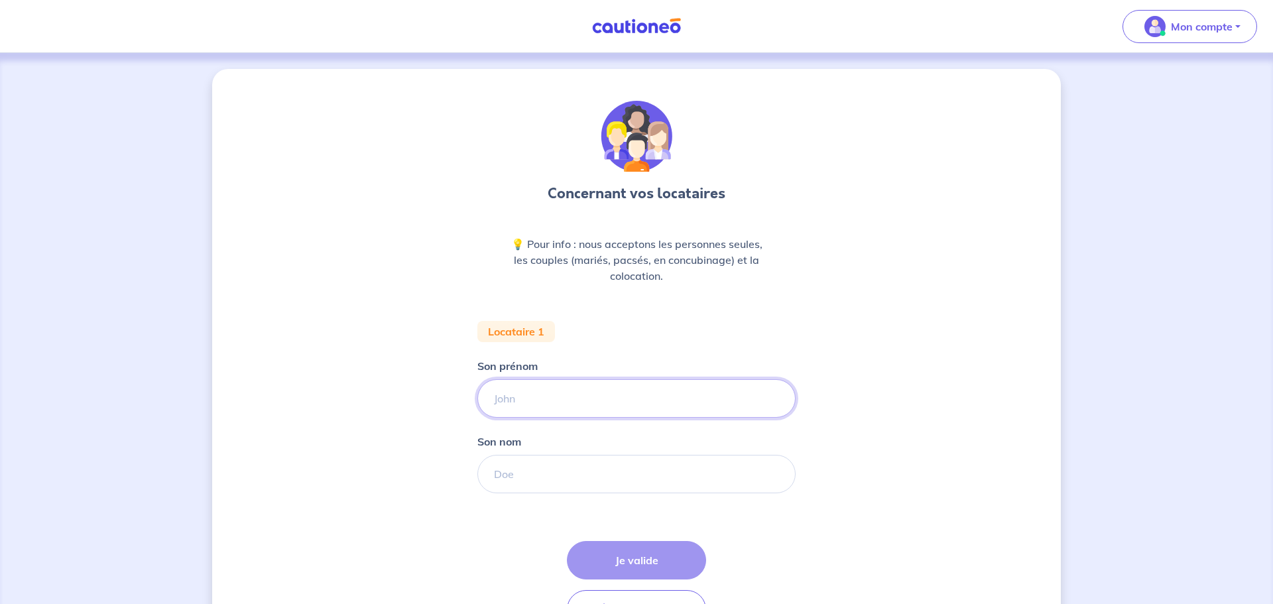
click at [689, 408] on input "Son prénom" at bounding box center [637, 398] width 318 height 38
type input "Mario"
click at [617, 480] on input "Son nom" at bounding box center [637, 474] width 318 height 38
type input "CHAMPIGNY"
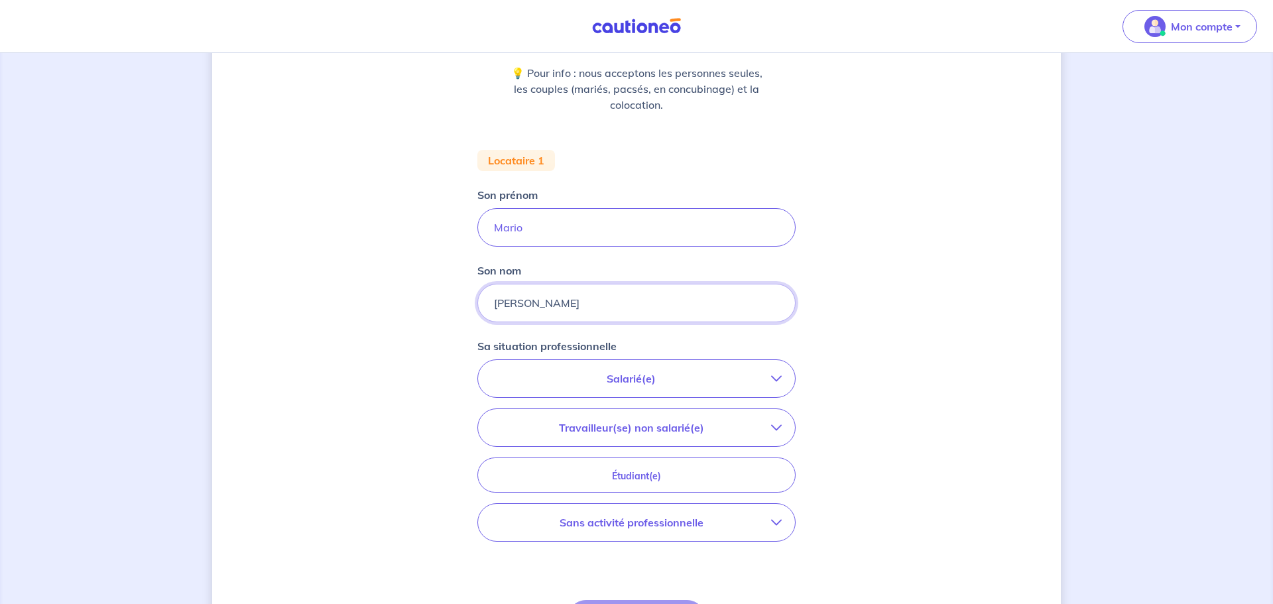
scroll to position [177, 0]
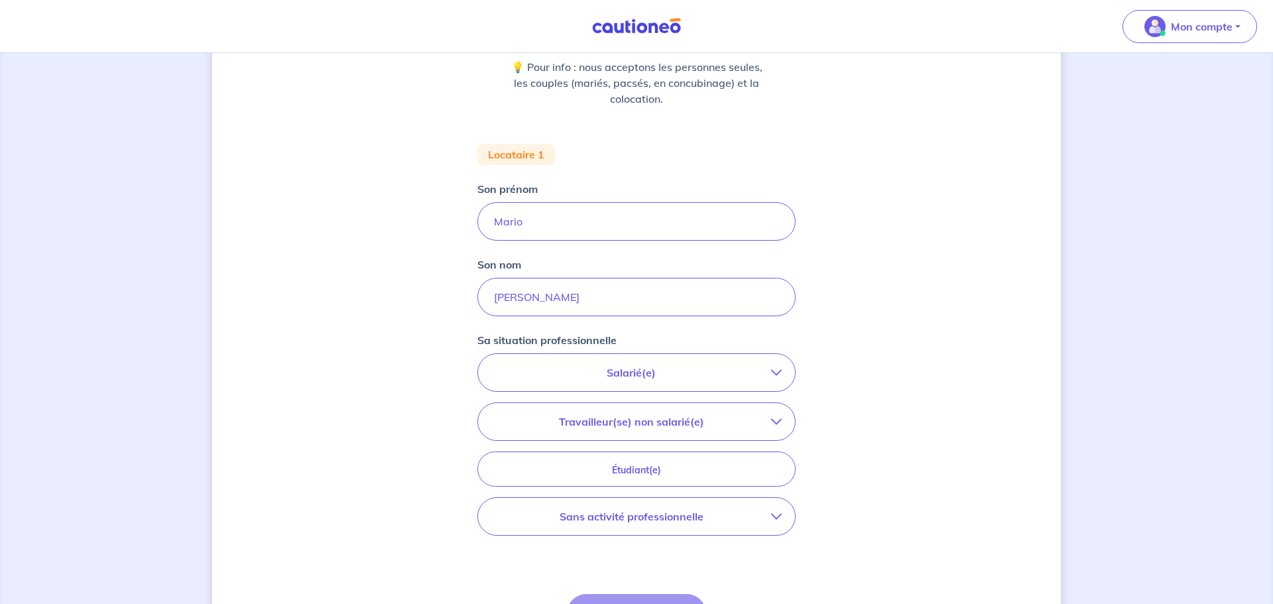
click at [673, 371] on p "Salarié(e)" at bounding box center [631, 373] width 280 height 16
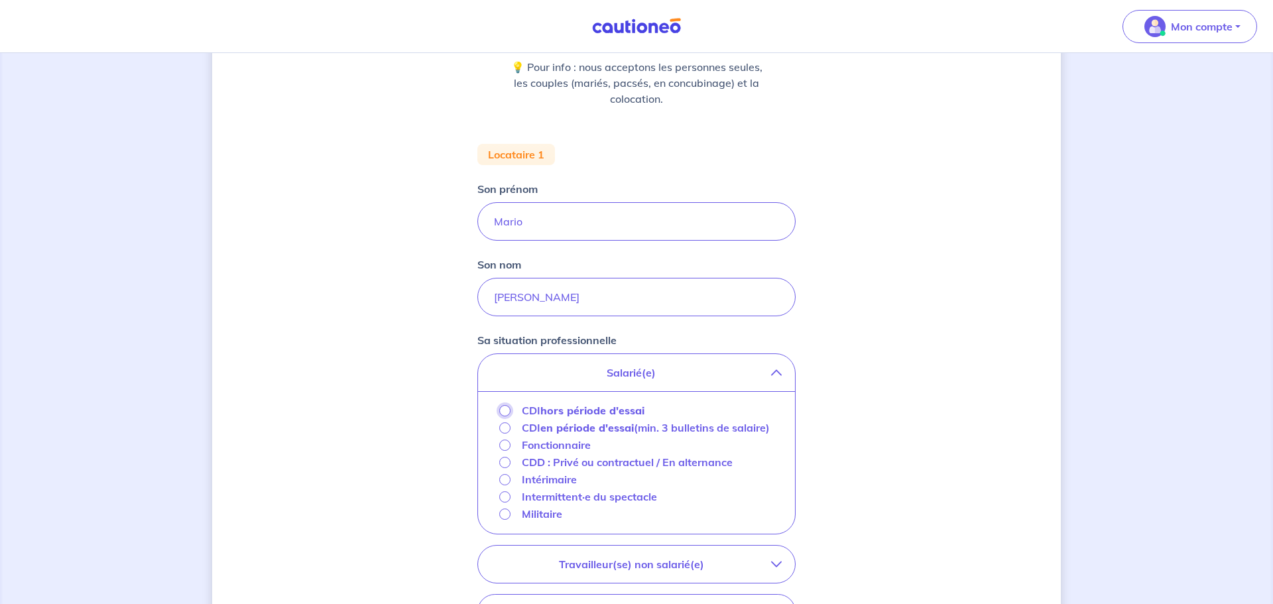
click at [504, 409] on input "CDI hors période d'essai" at bounding box center [504, 410] width 11 height 11
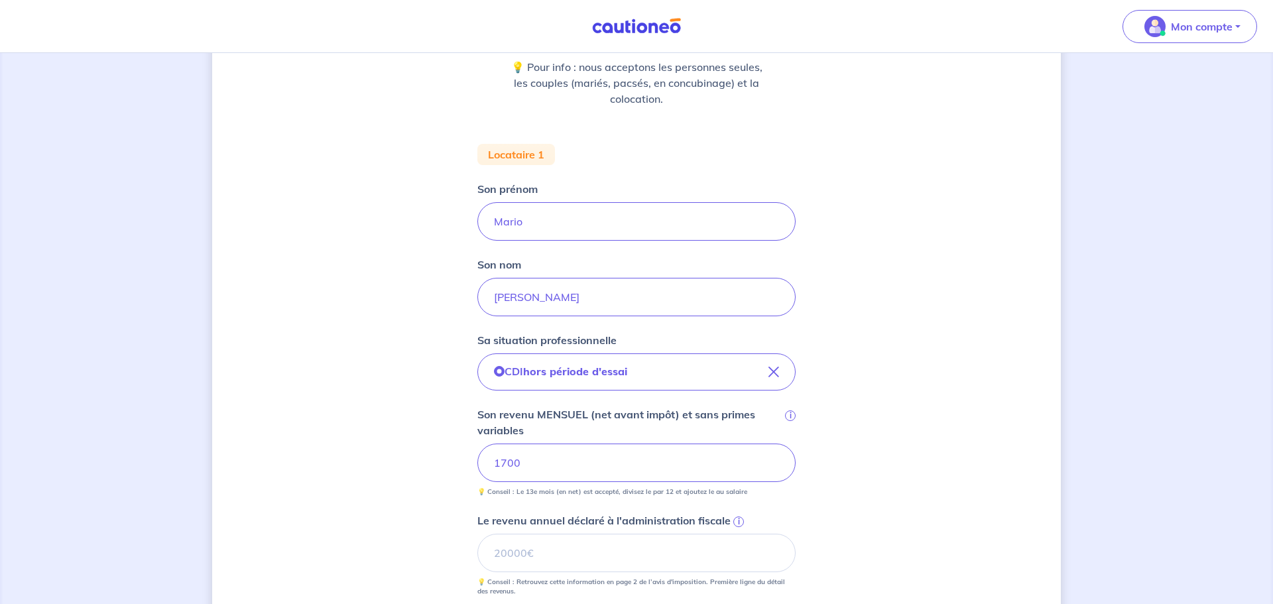
click at [1023, 317] on div "Concernant vos locataires 💡 Pour info : nous acceptons les personnes seules, le…" at bounding box center [636, 410] width 849 height 1036
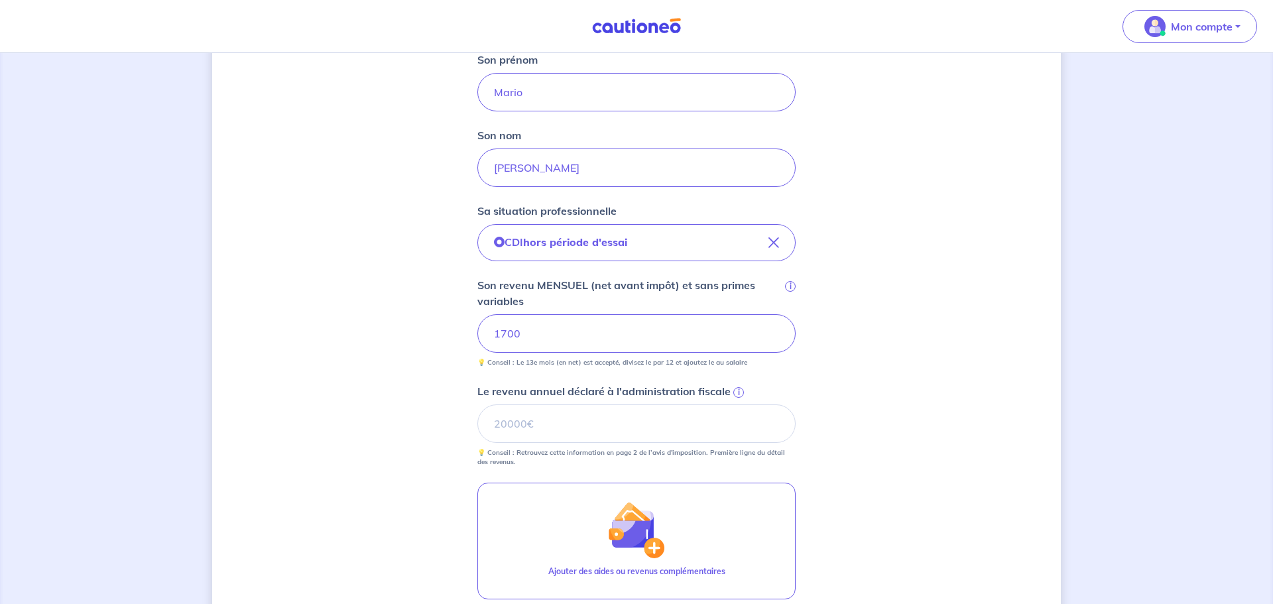
scroll to position [308, 0]
click at [724, 421] on input "Le revenu annuel déclaré à l'administration fiscale i" at bounding box center [637, 422] width 318 height 38
type input "20400"
click at [923, 402] on div "Concernant vos locataires 💡 Pour info : nous acceptons les personnes seules, le…" at bounding box center [636, 279] width 849 height 1036
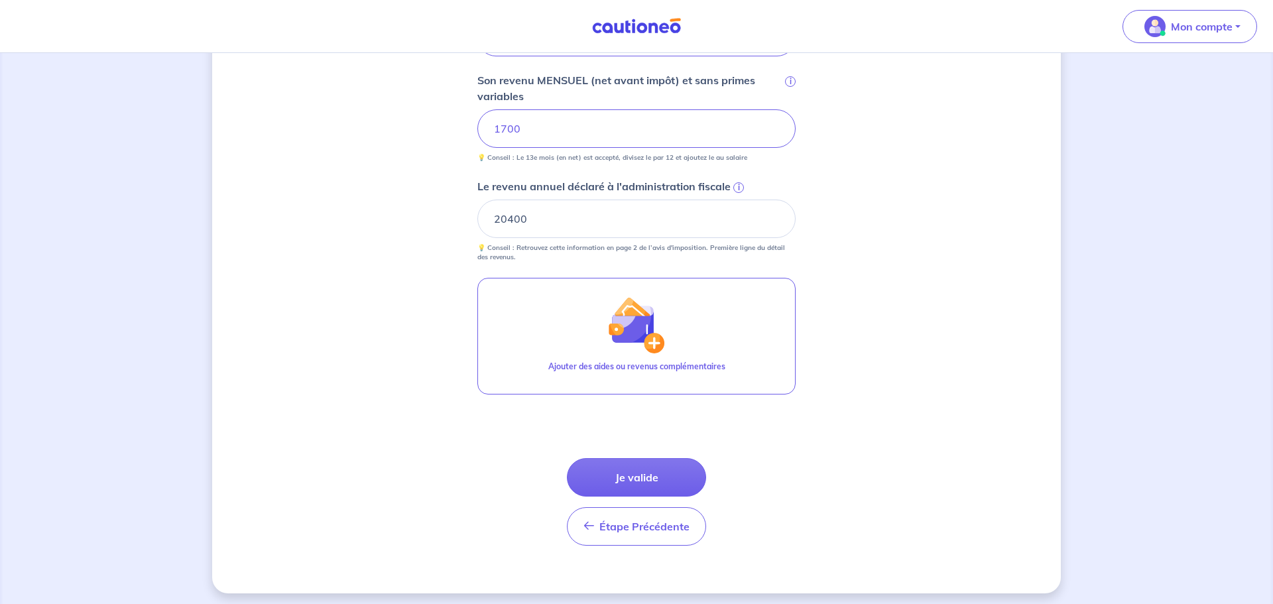
scroll to position [517, 0]
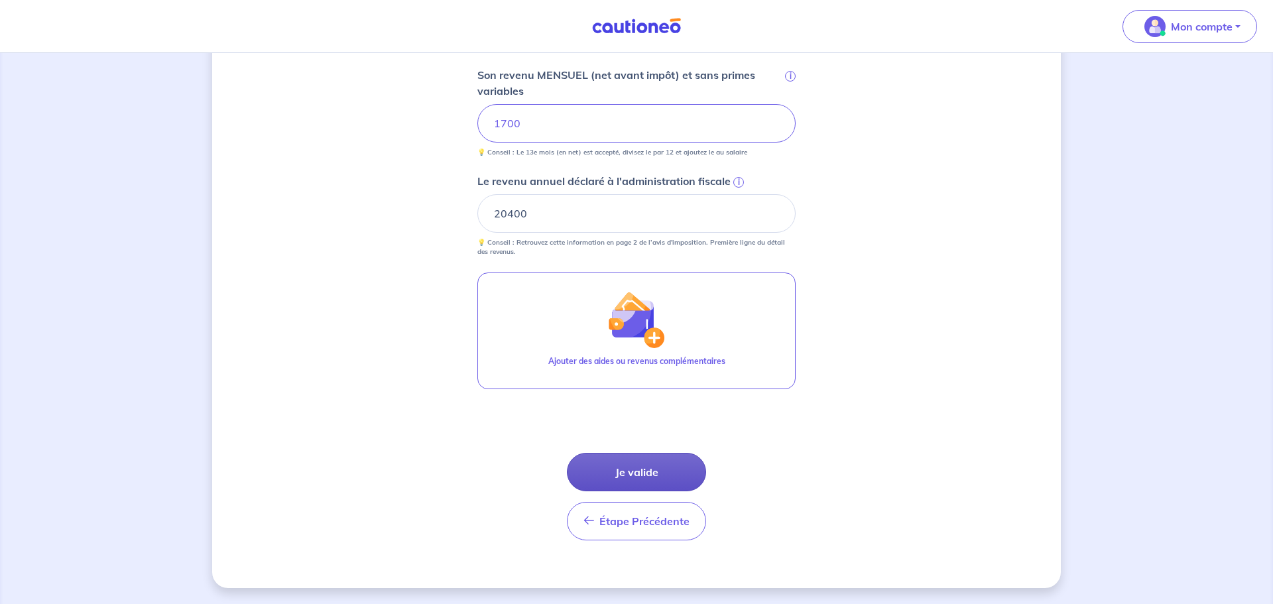
click at [684, 461] on button "Je valide" at bounding box center [636, 472] width 139 height 38
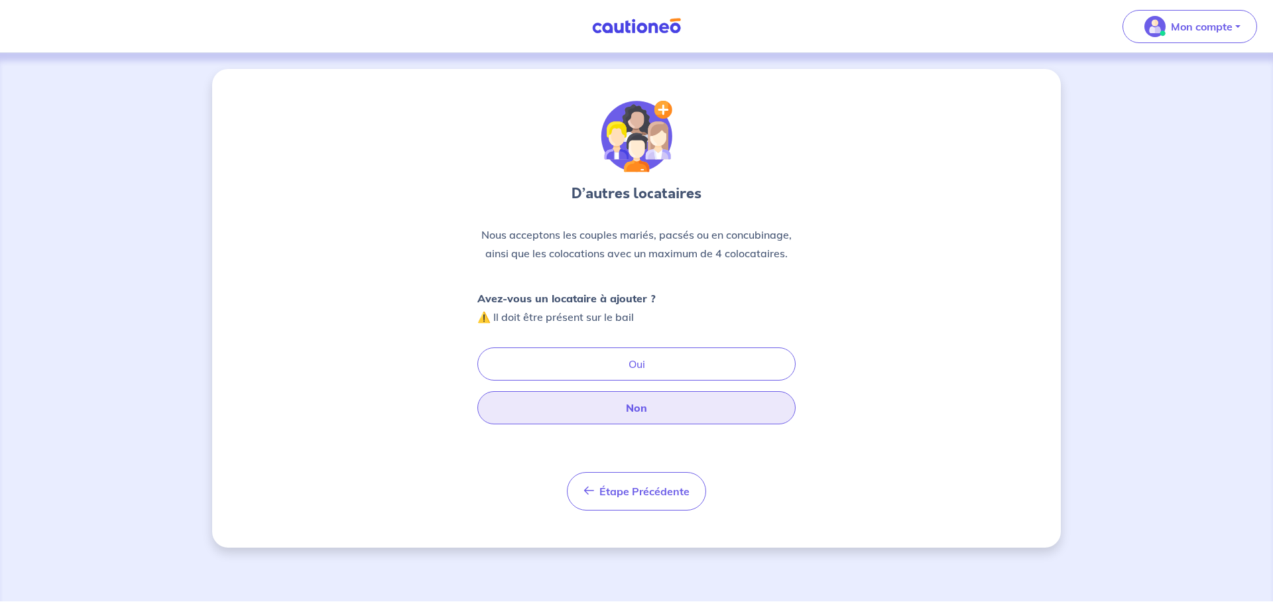
click at [663, 409] on button "Non" at bounding box center [637, 407] width 318 height 33
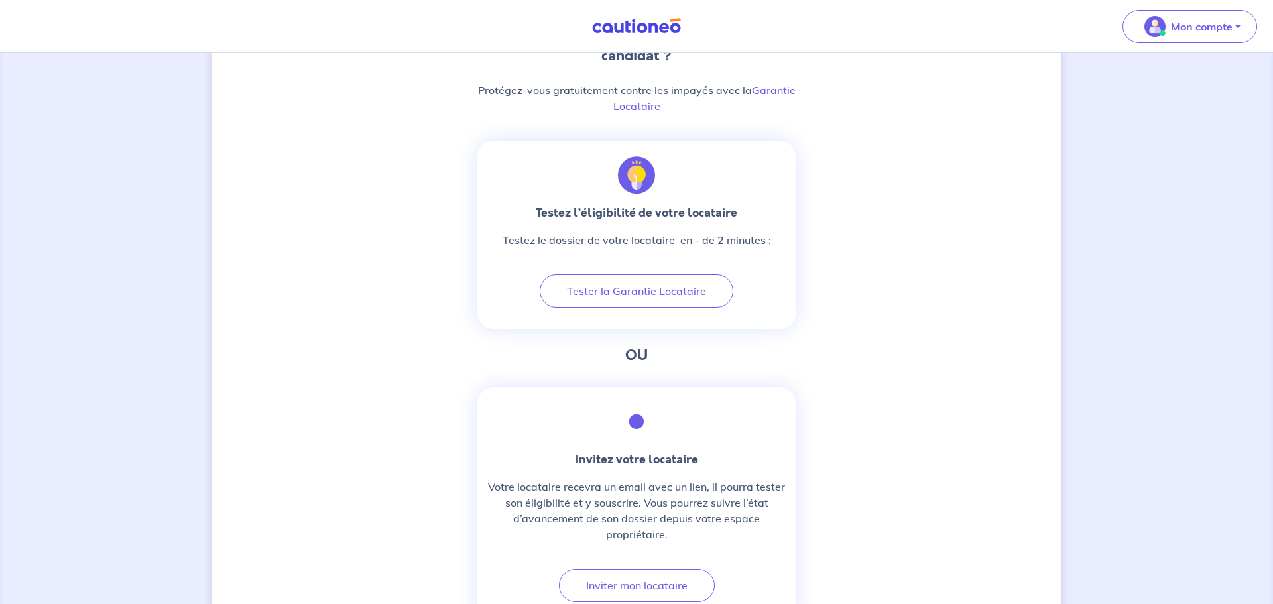
scroll to position [394, 0]
click at [782, 90] on link "Garantie Locataire" at bounding box center [704, 95] width 182 height 29
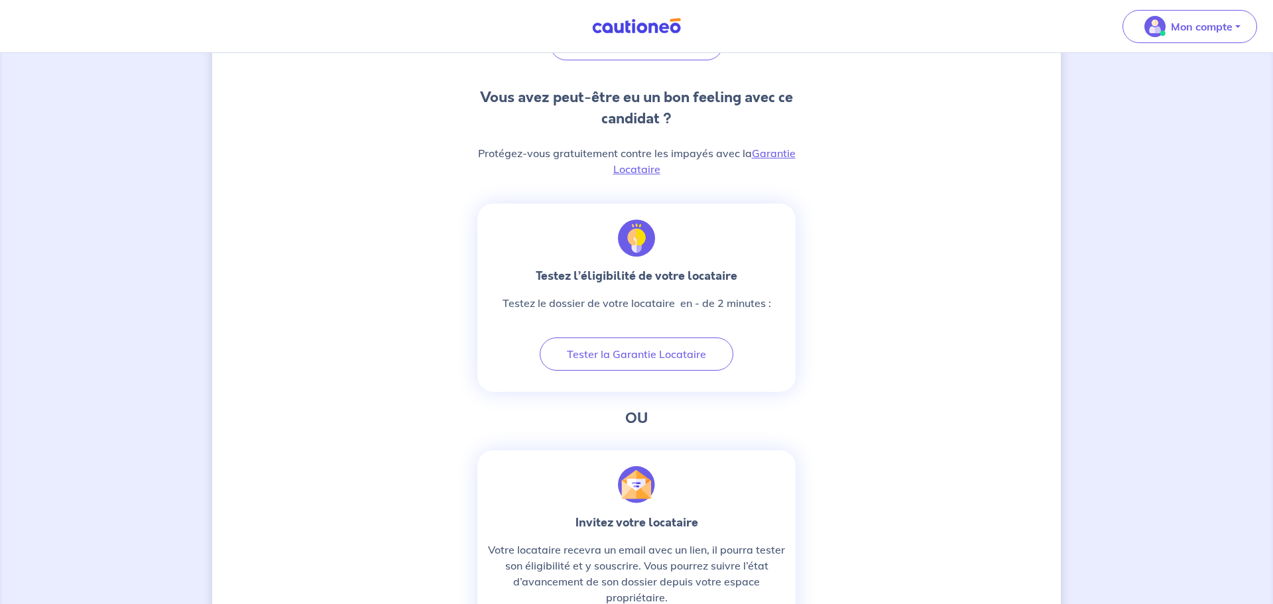
scroll to position [331, 0]
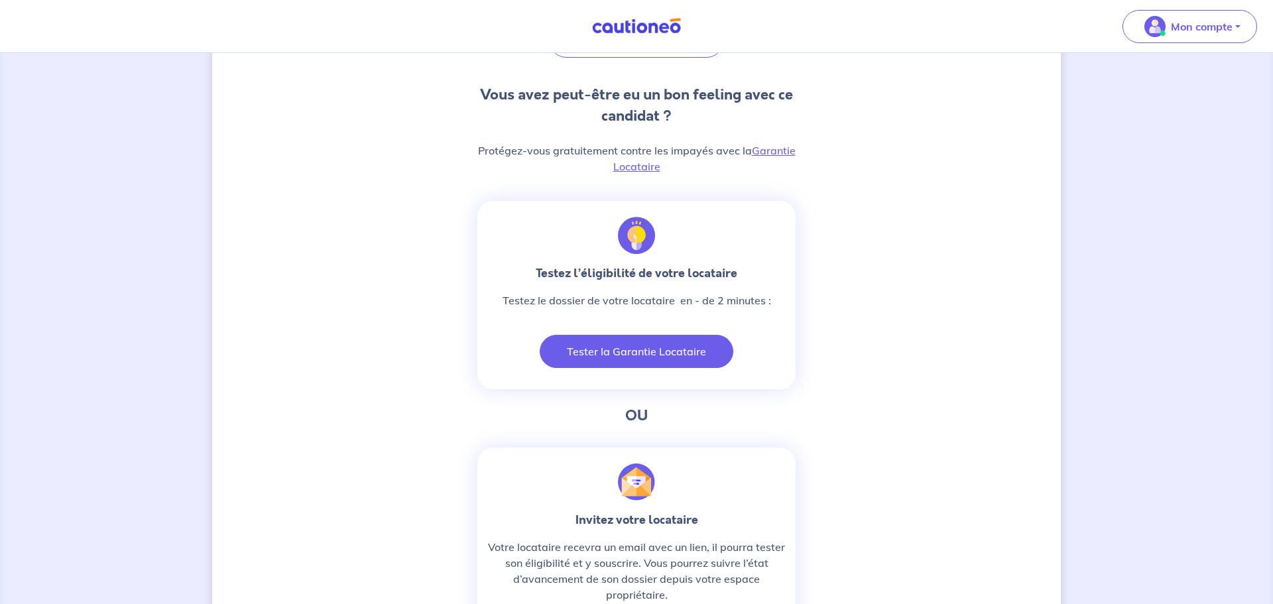
click at [667, 357] on button "Tester la Garantie Locataire" at bounding box center [637, 351] width 194 height 33
